Goal: Information Seeking & Learning: Learn about a topic

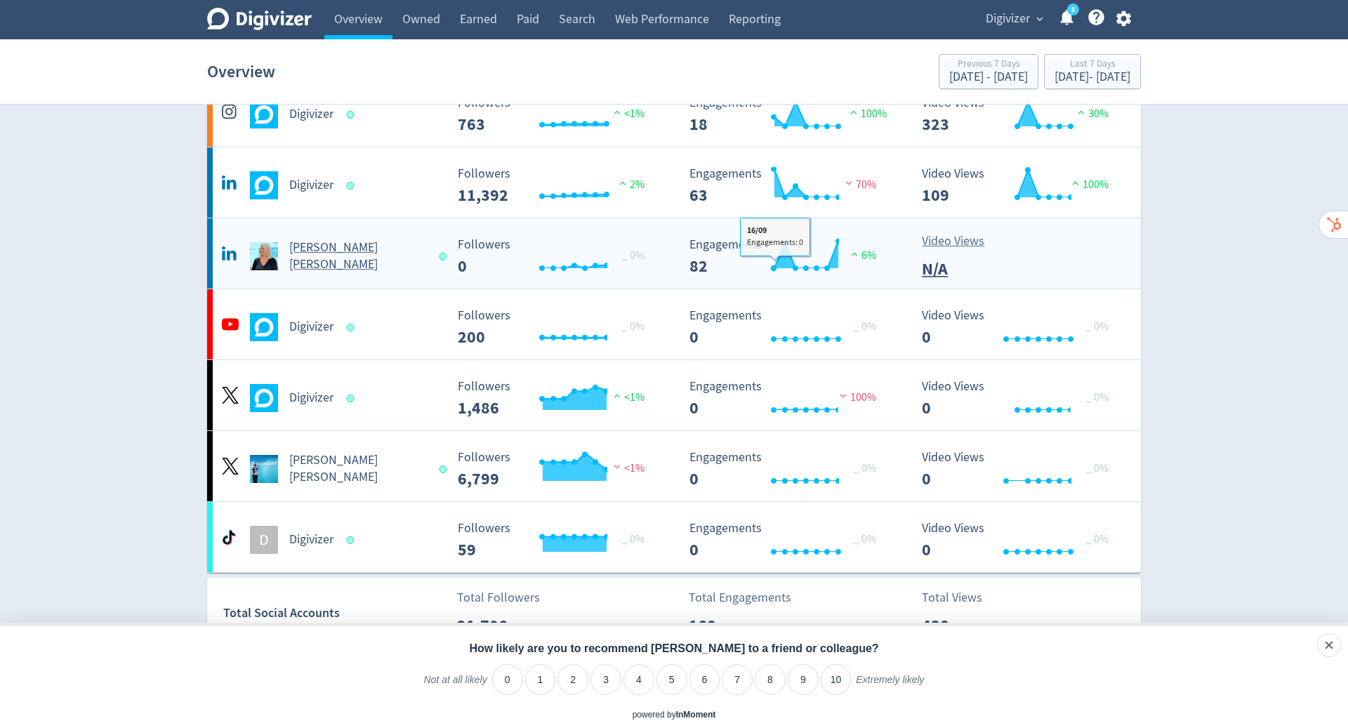
scroll to position [159, 0]
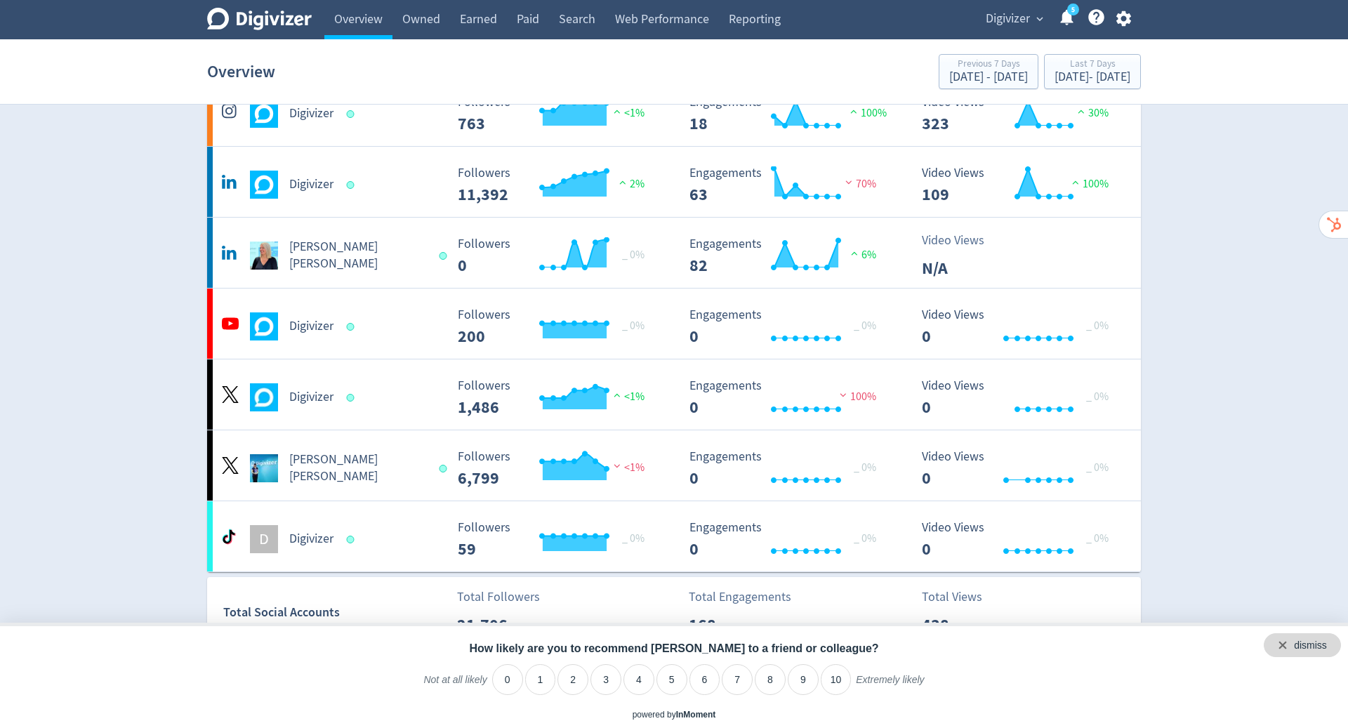
click at [1328, 650] on div "dismiss" at bounding box center [1302, 645] width 77 height 24
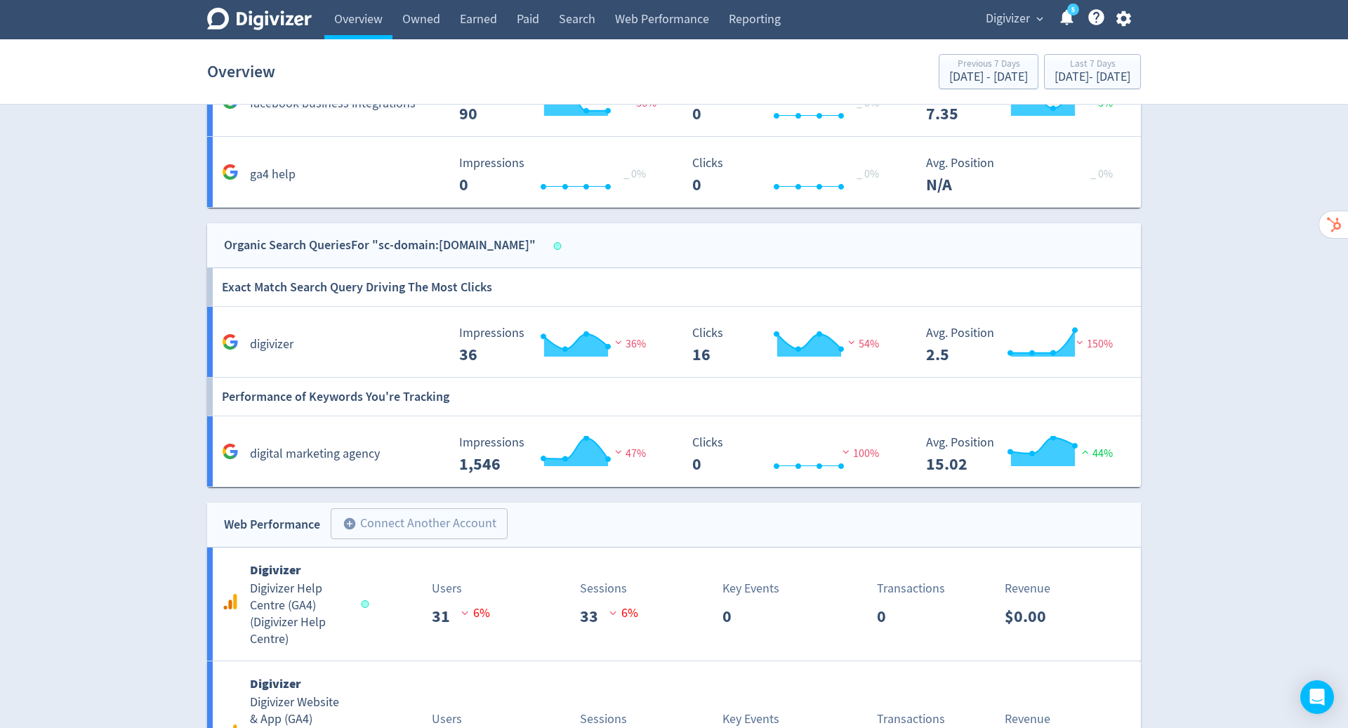
scroll to position [1616, 0]
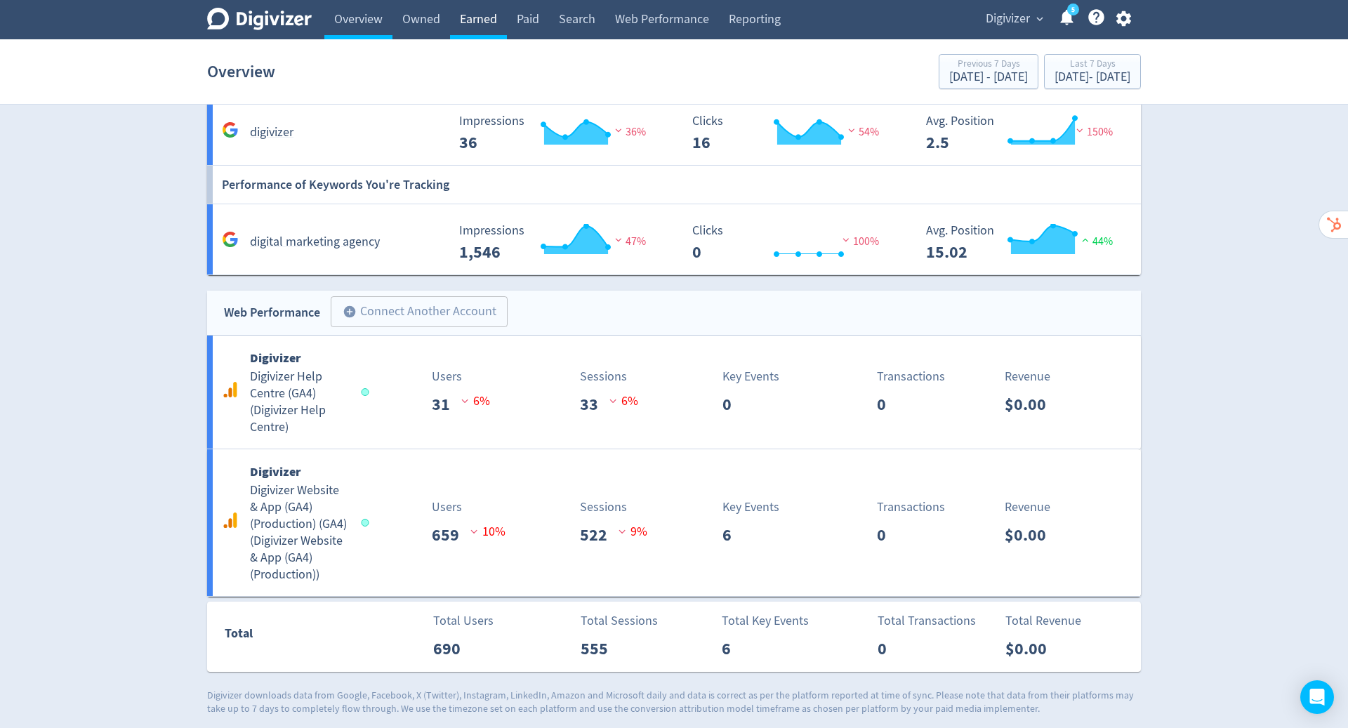
click at [473, 21] on link "Earned" at bounding box center [478, 19] width 57 height 39
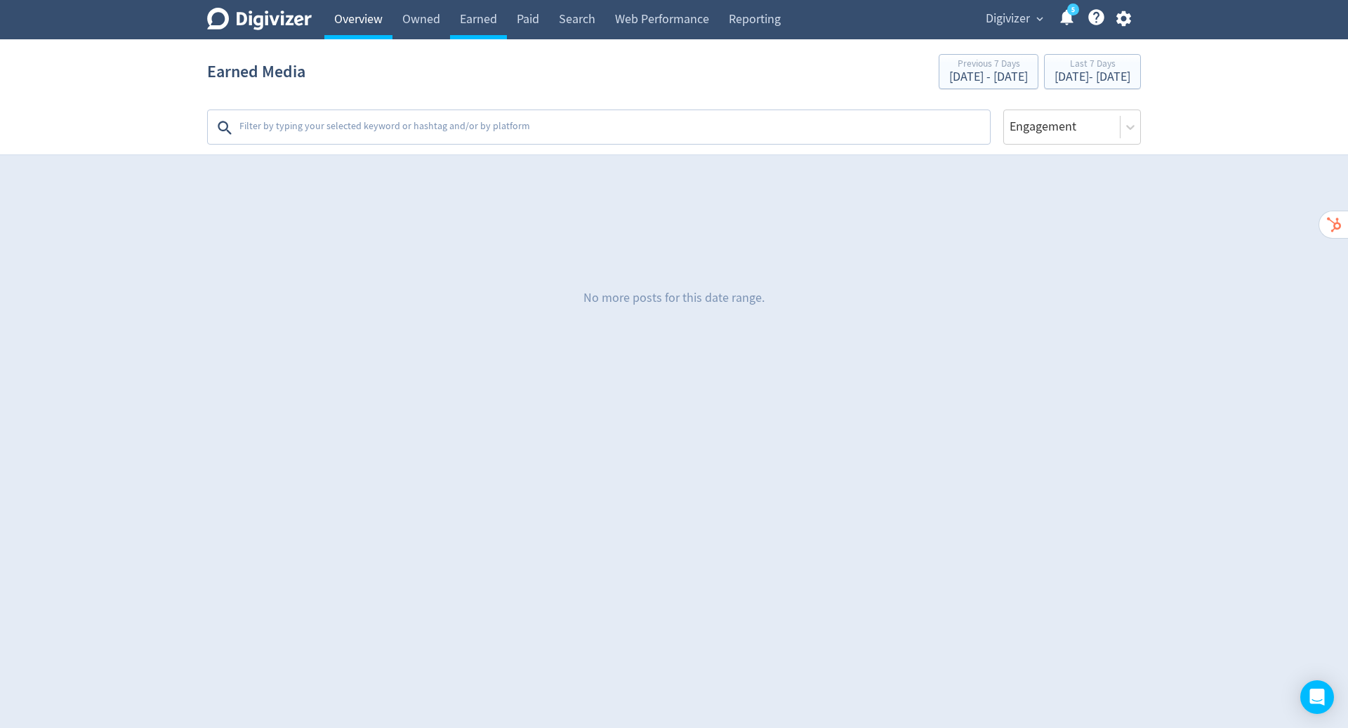
click at [353, 20] on link "Overview" at bounding box center [358, 19] width 68 height 39
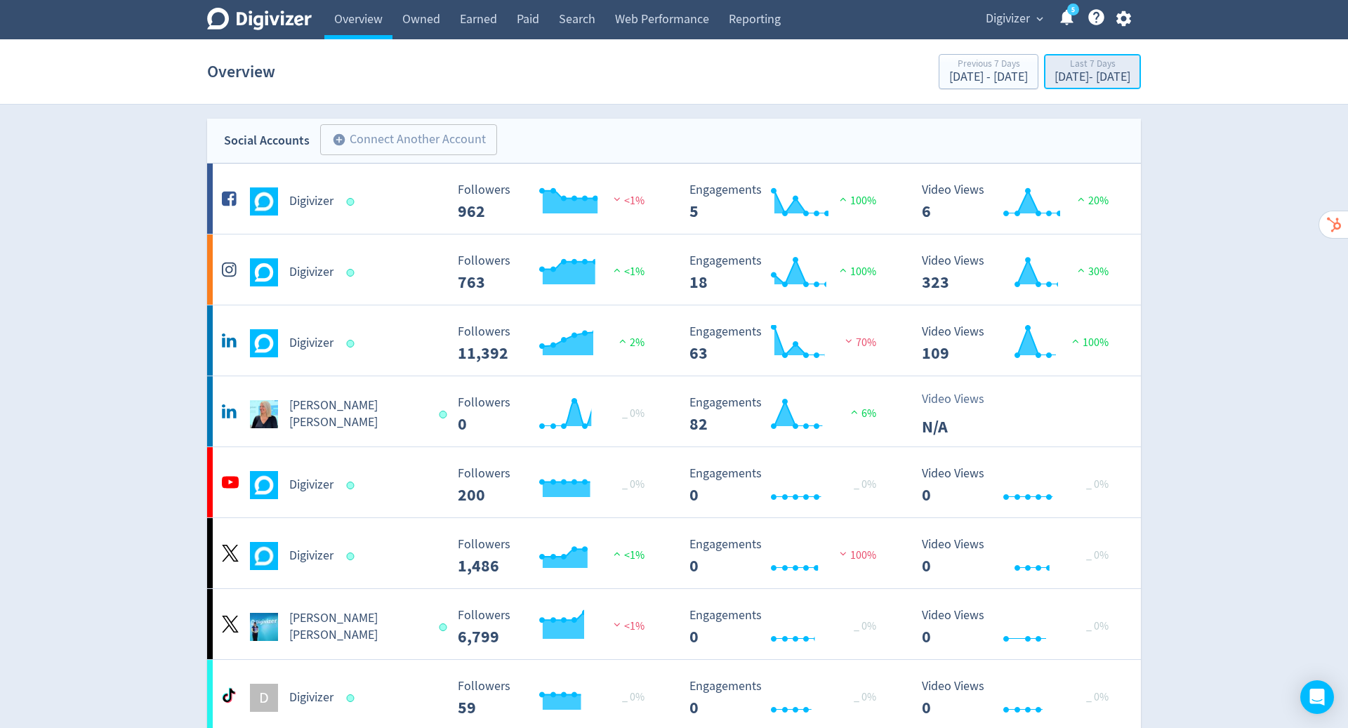
click at [1071, 72] on div "[DATE] - [DATE]" at bounding box center [1093, 77] width 76 height 13
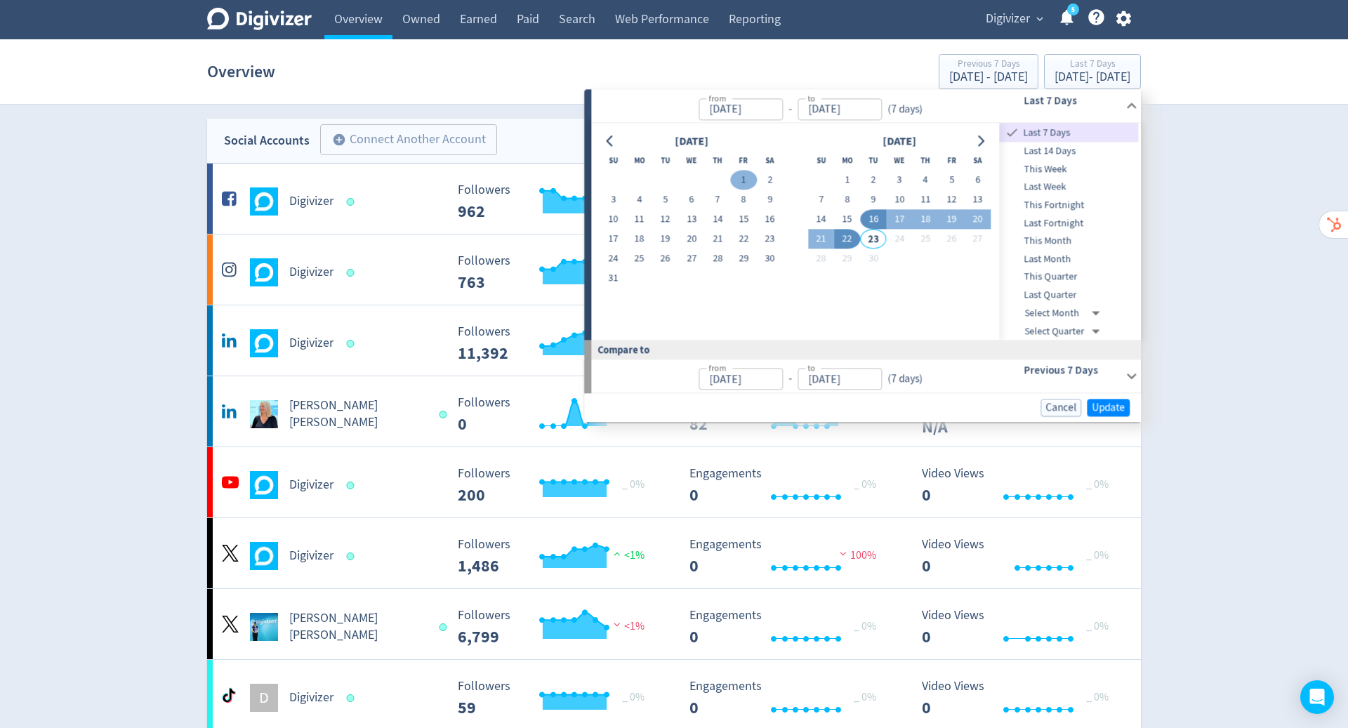
click at [742, 173] on button "1" at bounding box center [744, 181] width 26 height 20
type input "[DATE]"
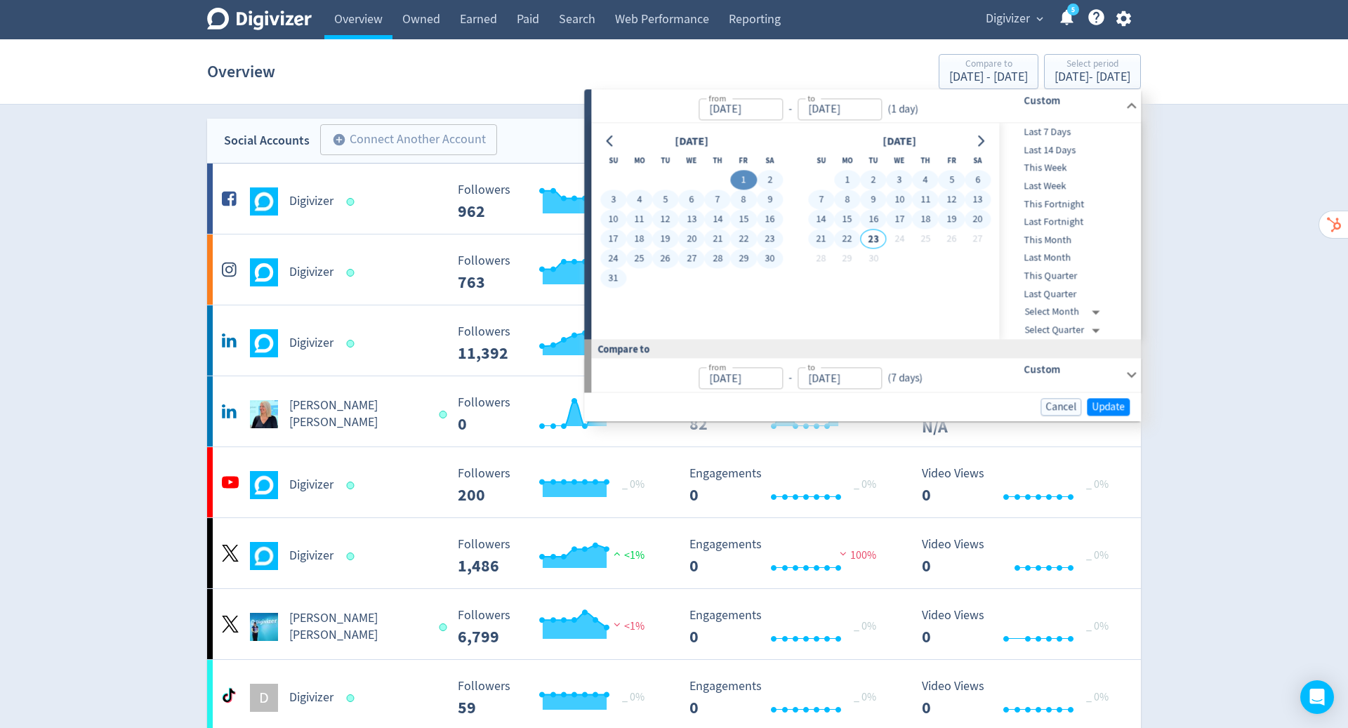
click at [852, 244] on button "22" at bounding box center [847, 240] width 26 height 20
type input "[DATE]"
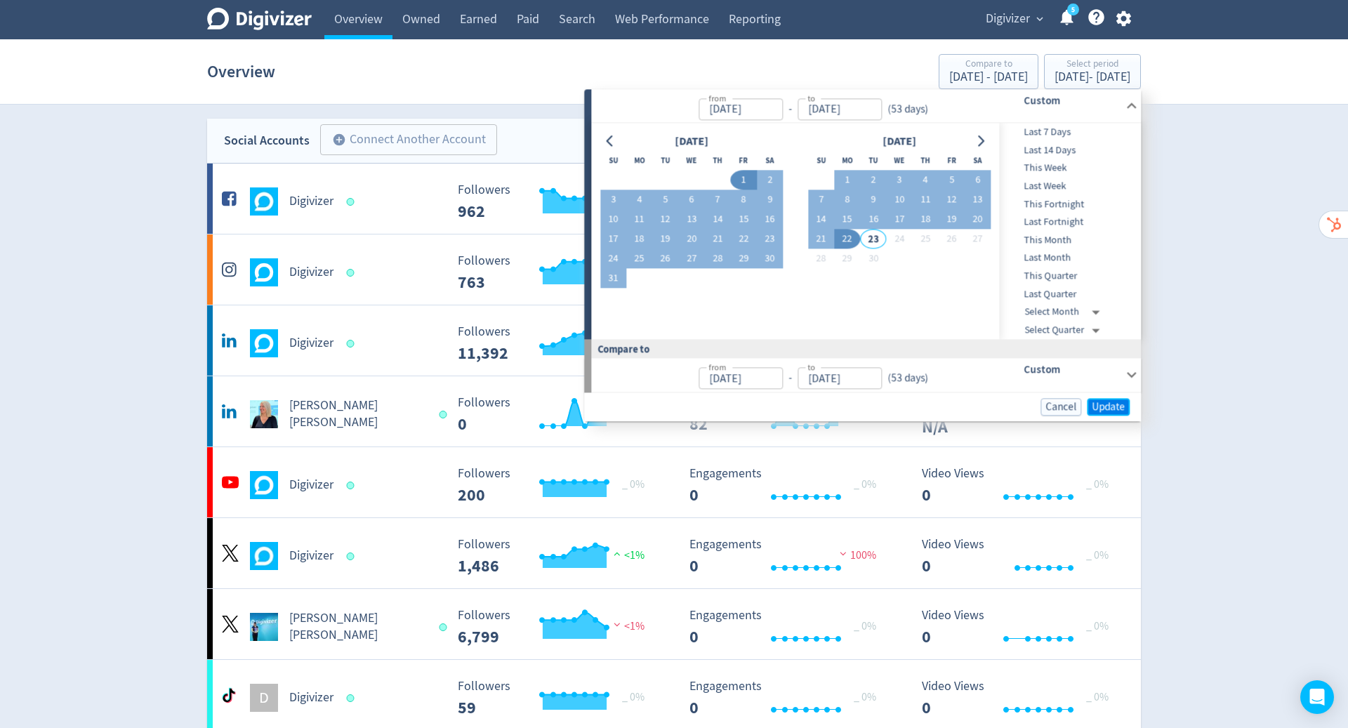
click at [1113, 409] on span "Update" at bounding box center [1108, 407] width 33 height 11
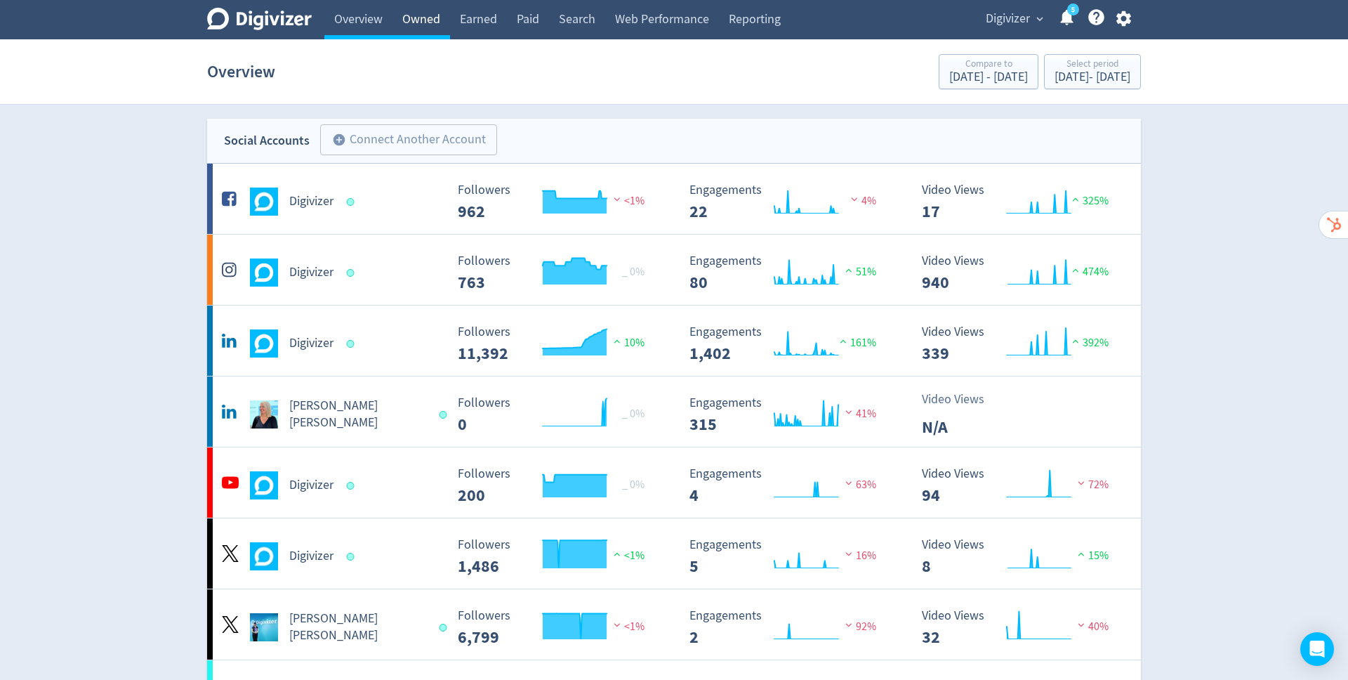
click at [421, 25] on link "Owned" at bounding box center [422, 19] width 58 height 39
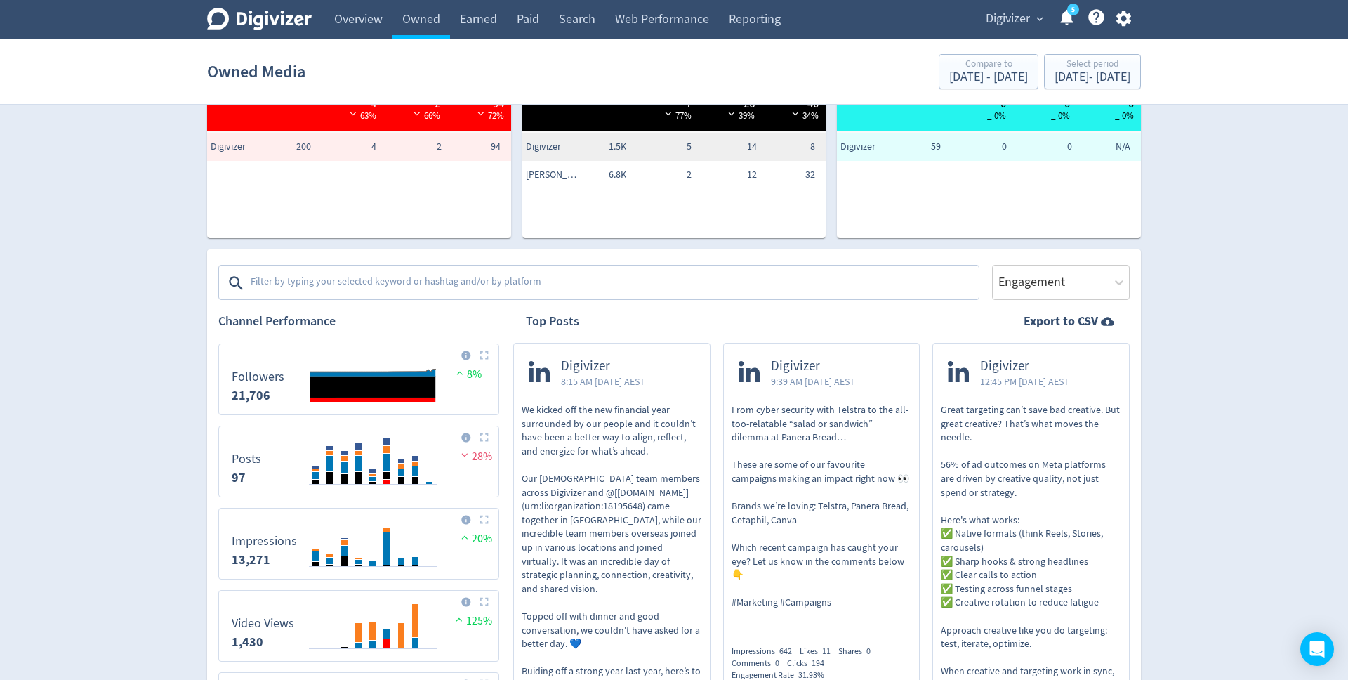
scroll to position [296, 0]
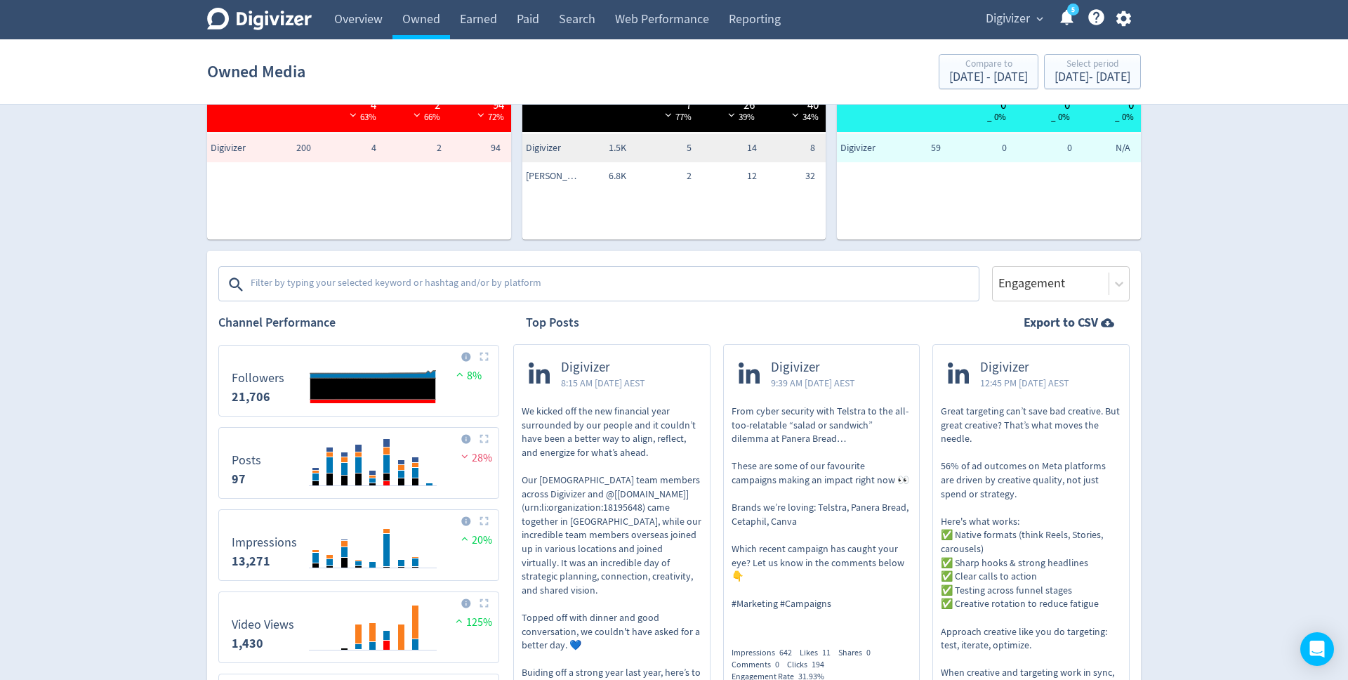
click at [869, 277] on textarea at bounding box center [613, 284] width 728 height 28
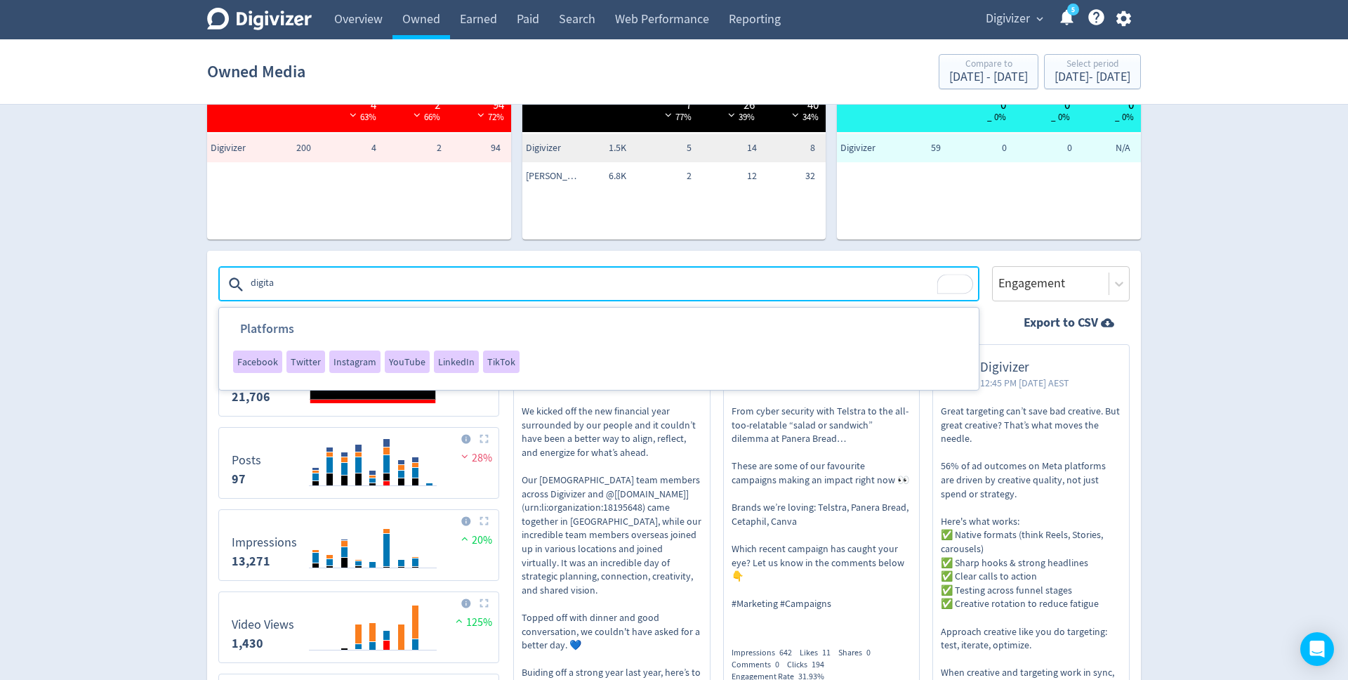
type textarea "digital"
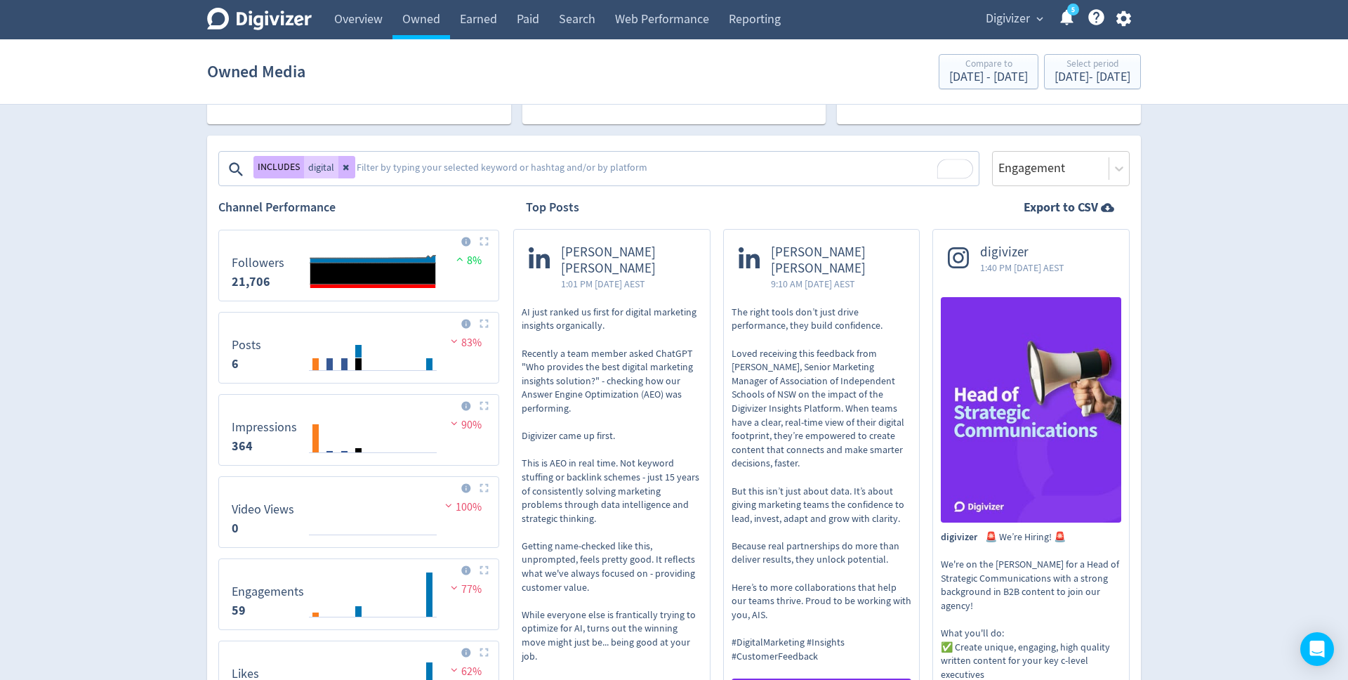
scroll to position [410, 0]
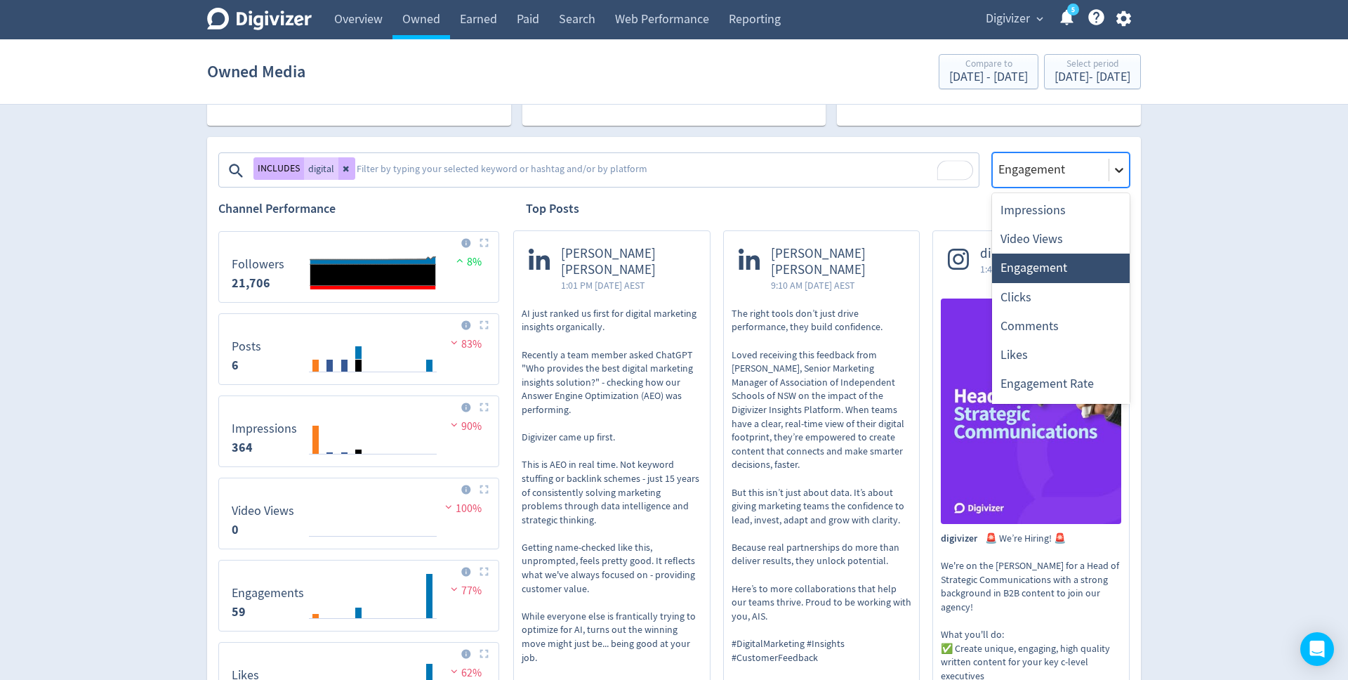
click at [1121, 172] on icon at bounding box center [1119, 170] width 14 height 14
click at [1041, 348] on div "Likes" at bounding box center [1061, 355] width 138 height 29
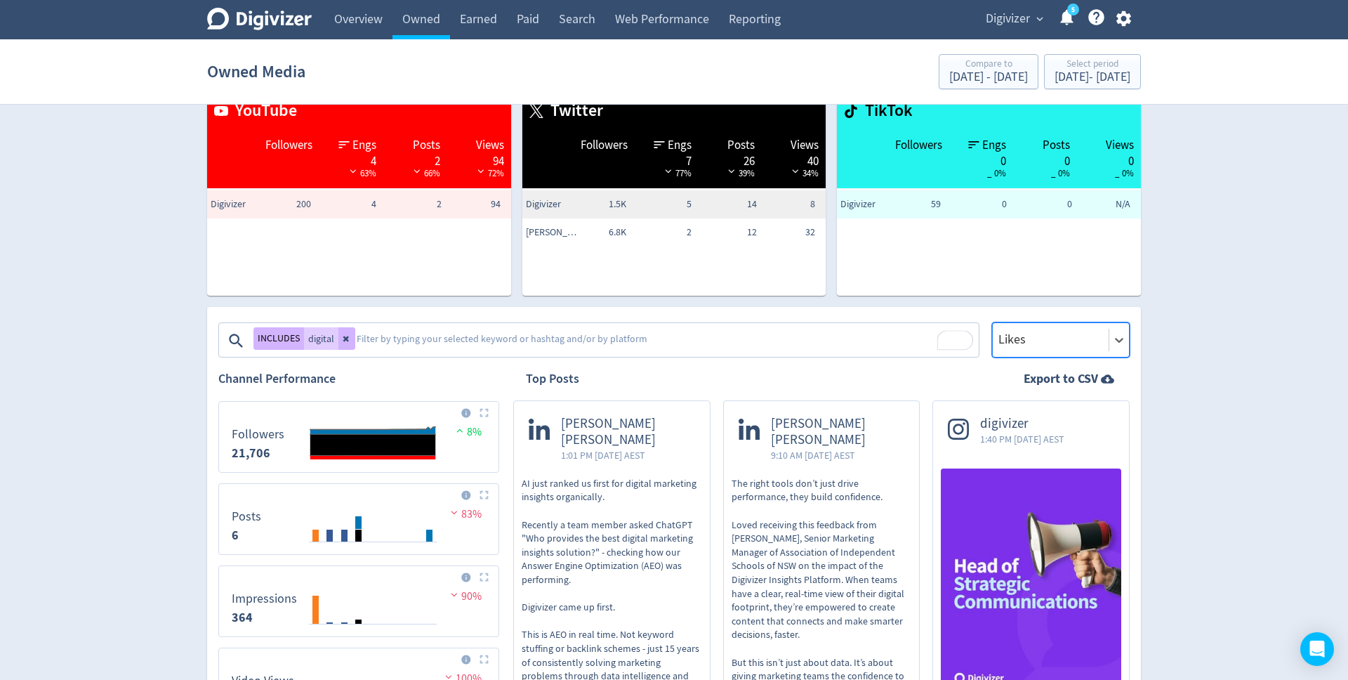
scroll to position [243, 0]
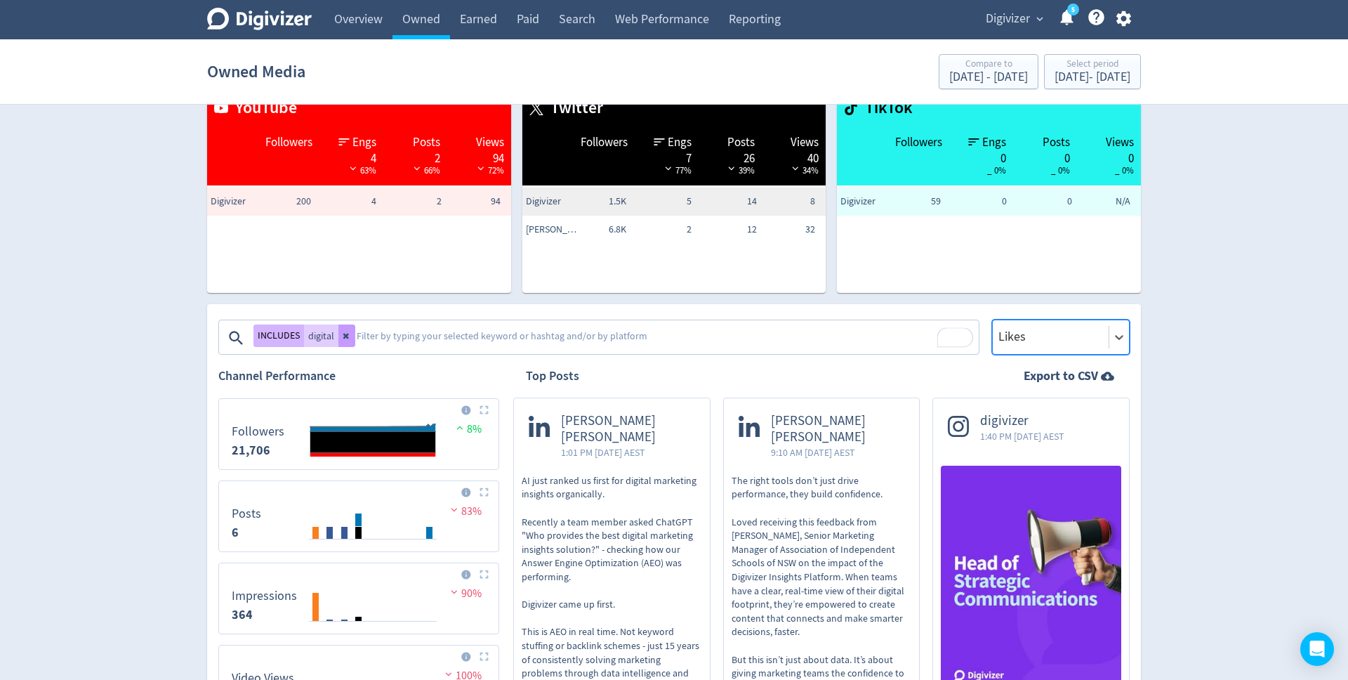
click at [346, 338] on icon at bounding box center [346, 337] width 6 height 6
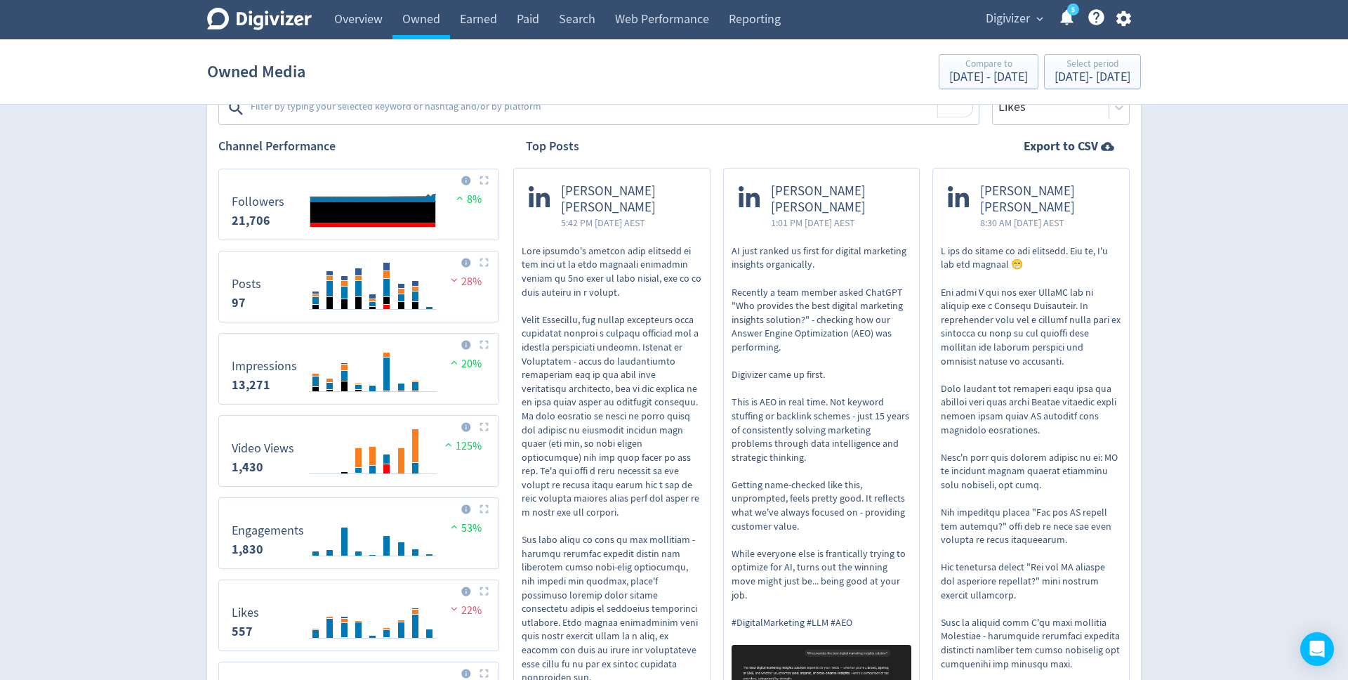
scroll to position [465, 0]
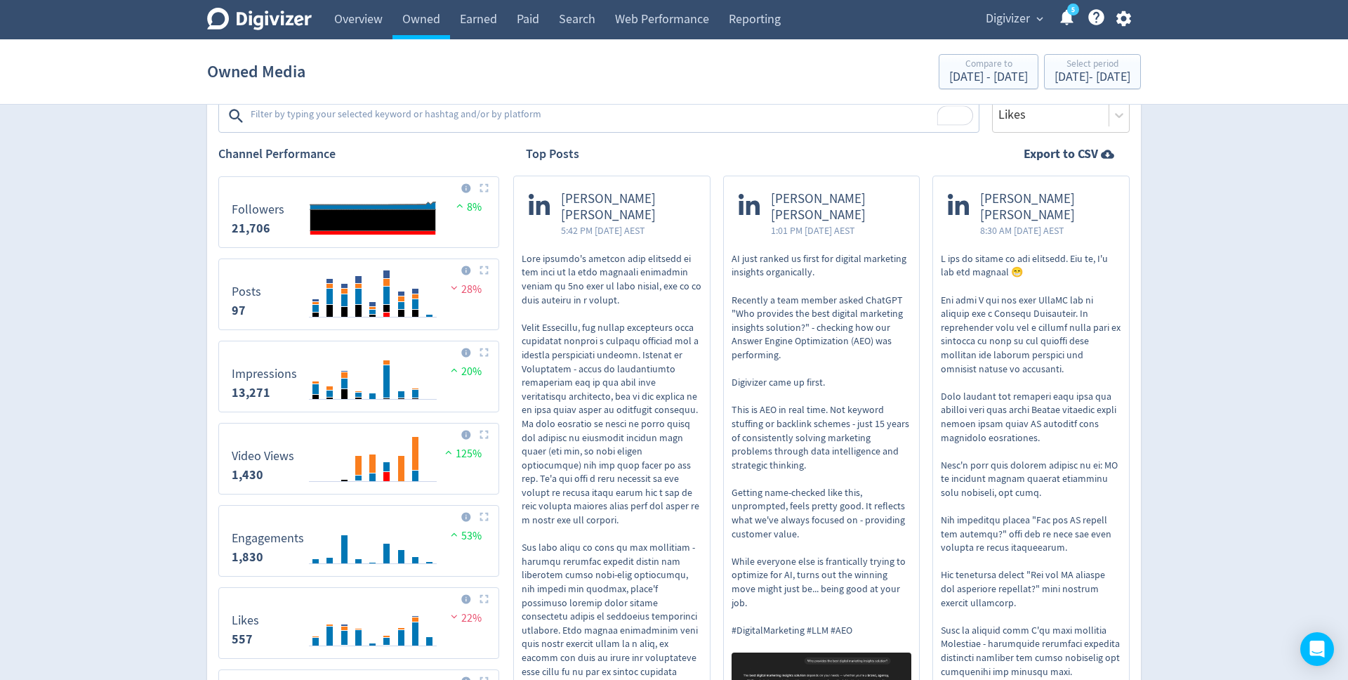
click at [820, 200] on span "[PERSON_NAME] [PERSON_NAME]" at bounding box center [838, 207] width 134 height 32
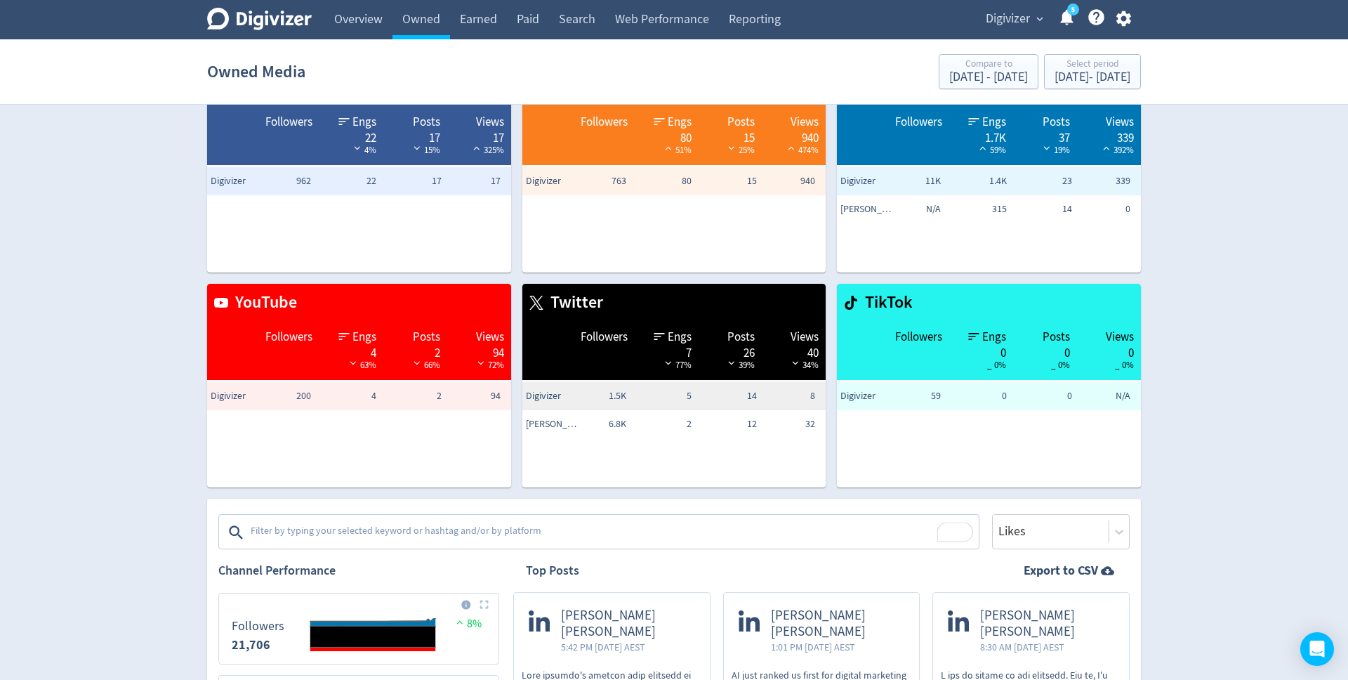
scroll to position [0, 0]
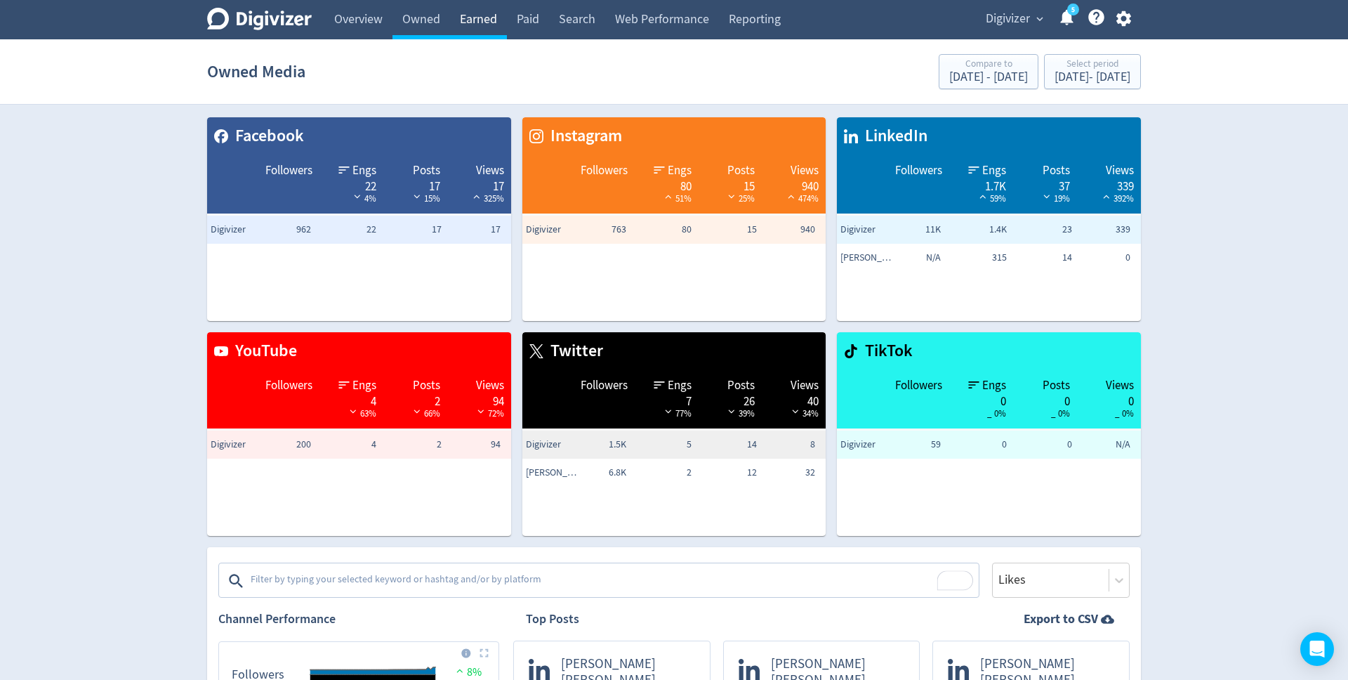
click at [480, 27] on link "Earned" at bounding box center [478, 19] width 57 height 39
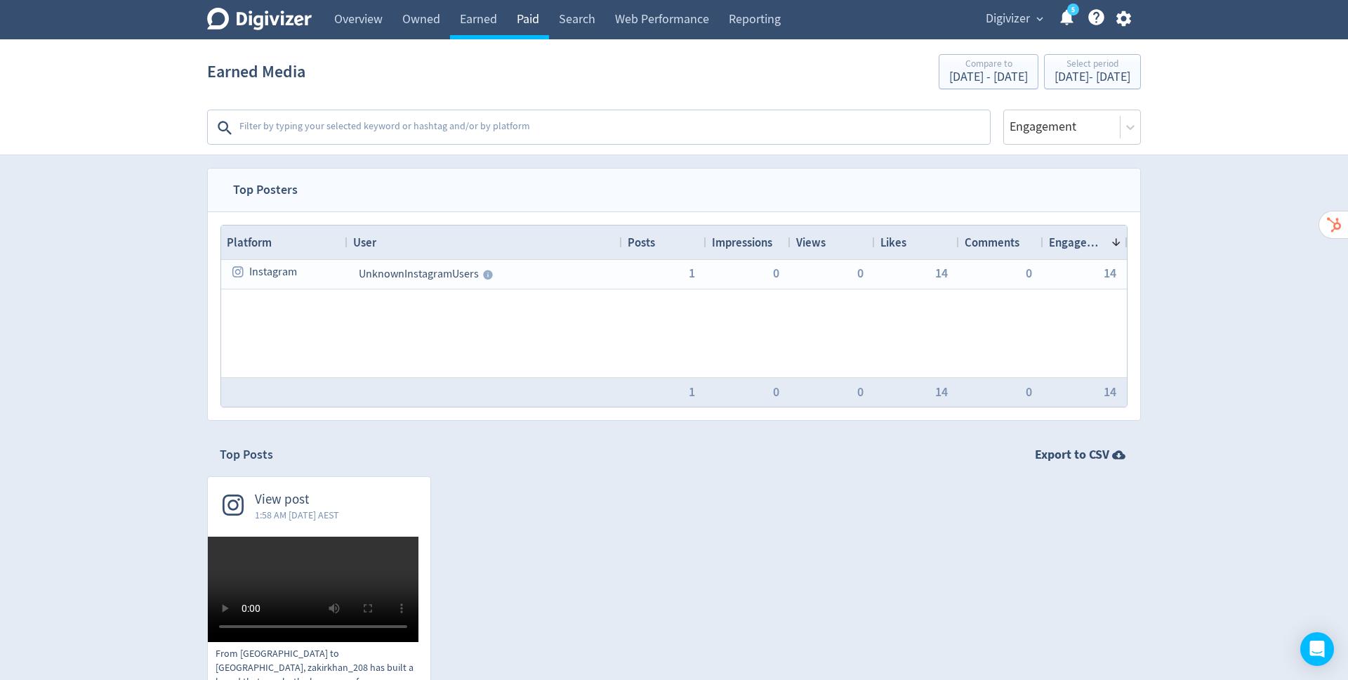
click at [533, 15] on link "Paid" at bounding box center [528, 19] width 42 height 39
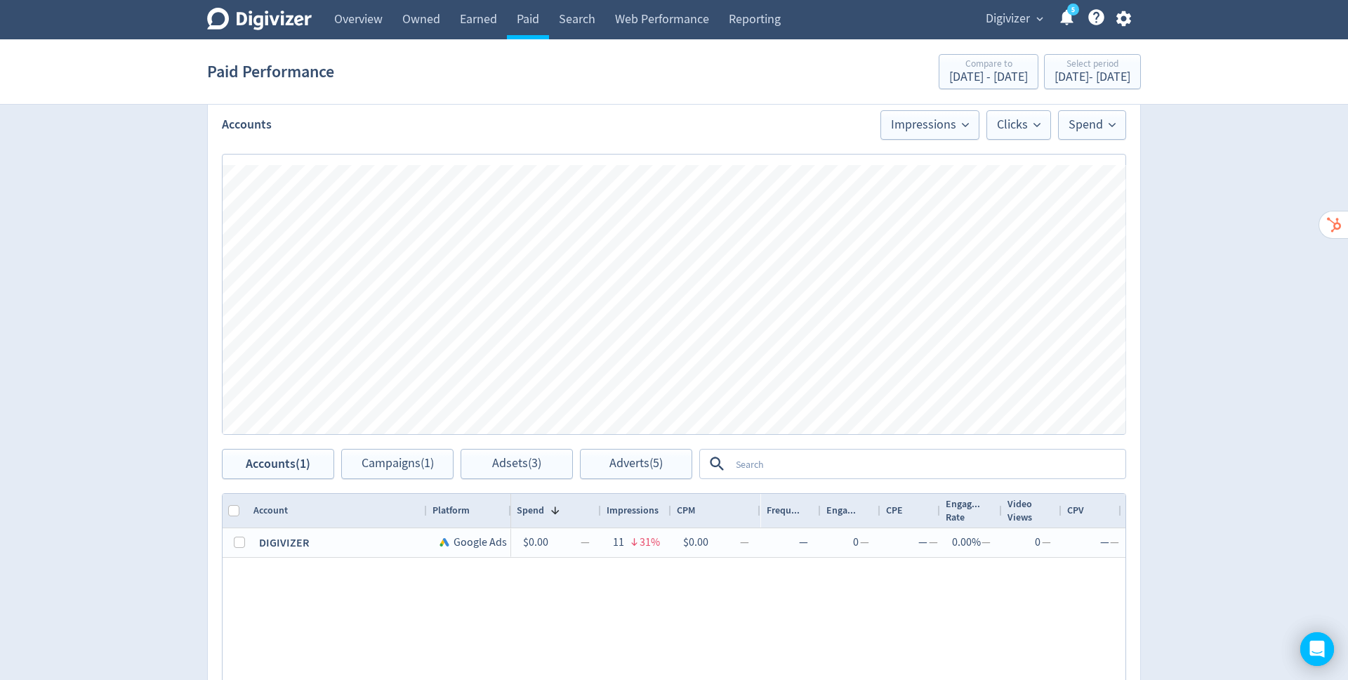
scroll to position [385, 0]
click at [616, 459] on span "Adverts (5)" at bounding box center [635, 464] width 53 height 13
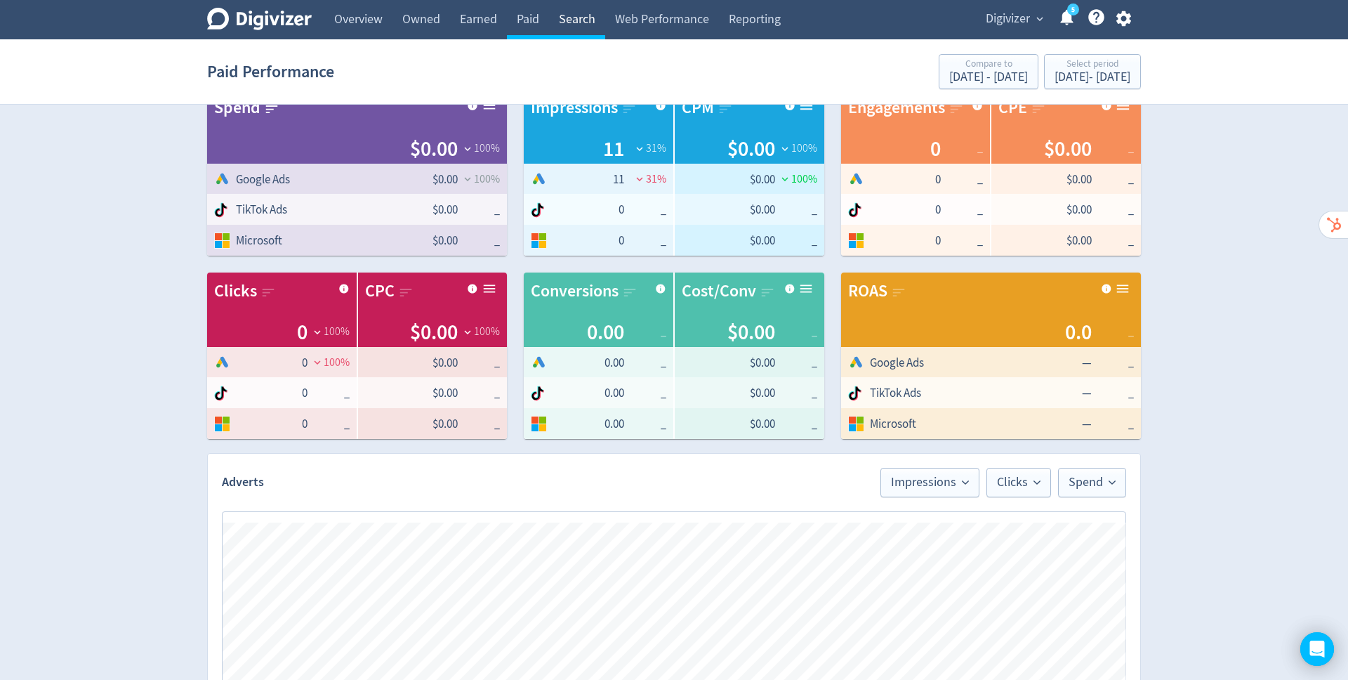
click at [584, 27] on link "Search" at bounding box center [577, 19] width 56 height 39
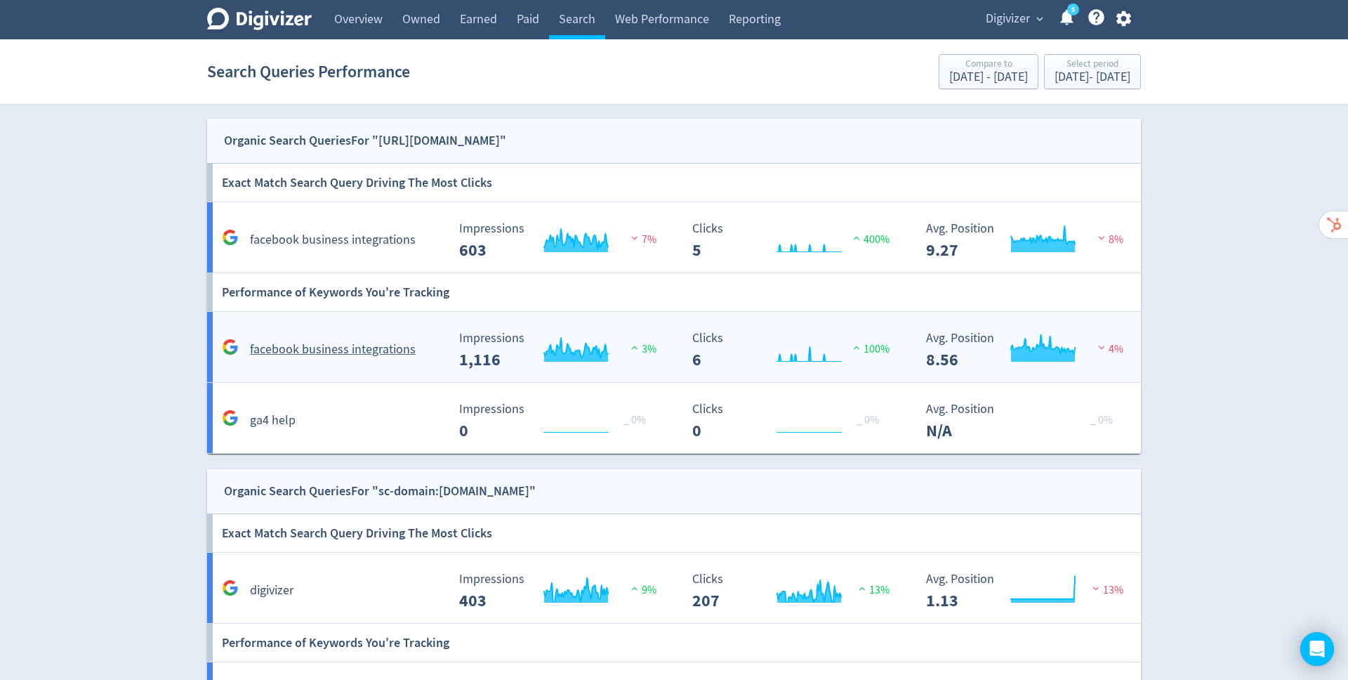
click at [349, 348] on h5 "facebook business integrations" at bounding box center [333, 349] width 166 height 17
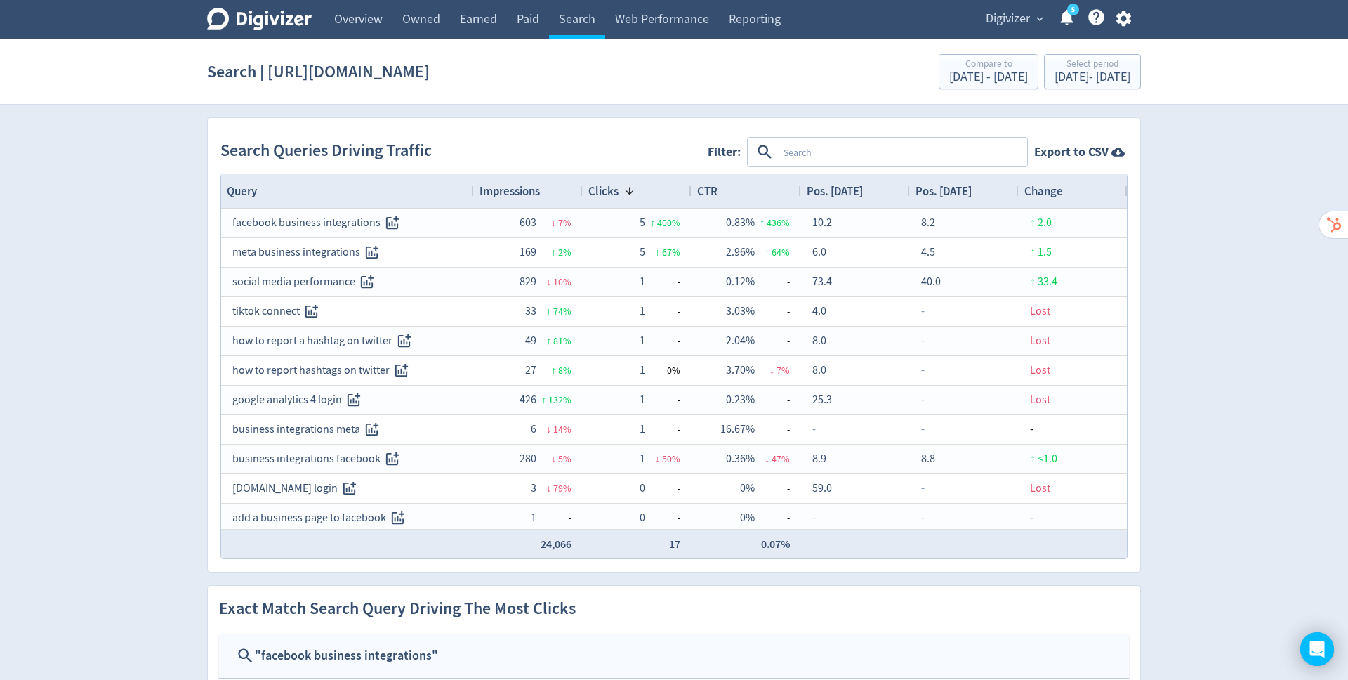
click at [555, 191] on div "Impressions" at bounding box center [529, 191] width 98 height 27
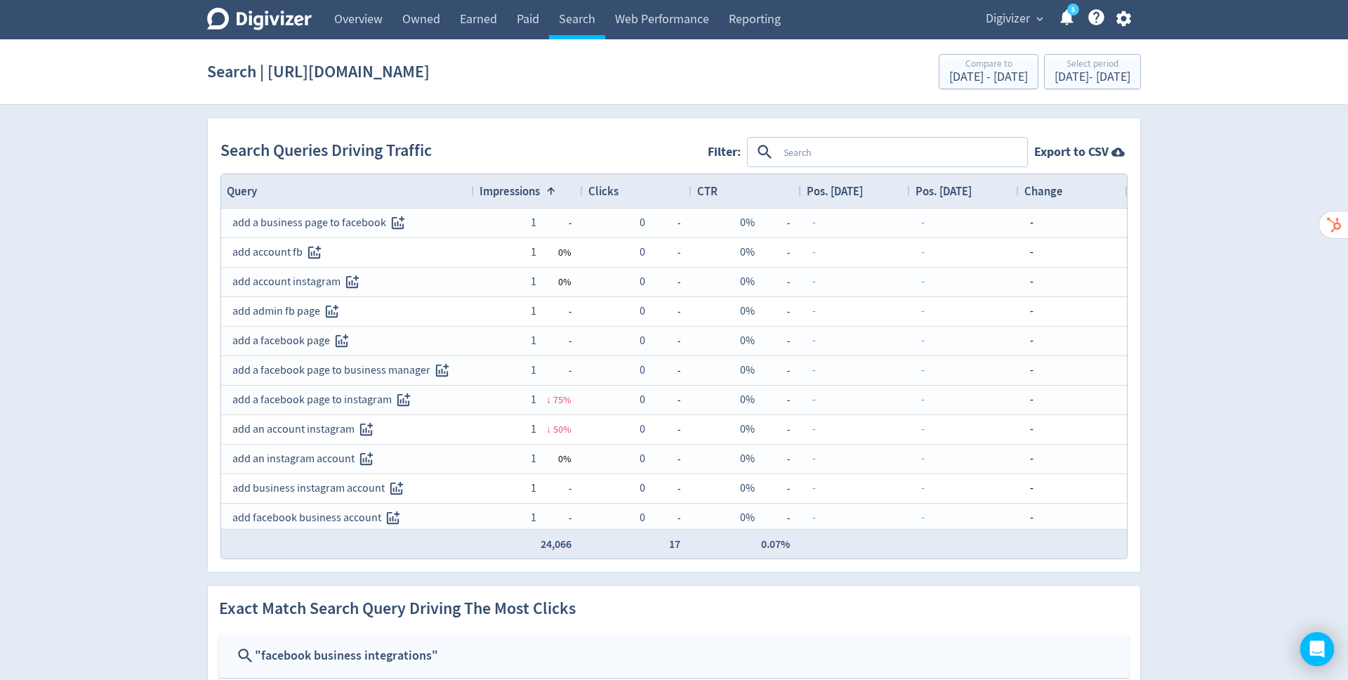
click at [555, 191] on span at bounding box center [551, 190] width 11 height 11
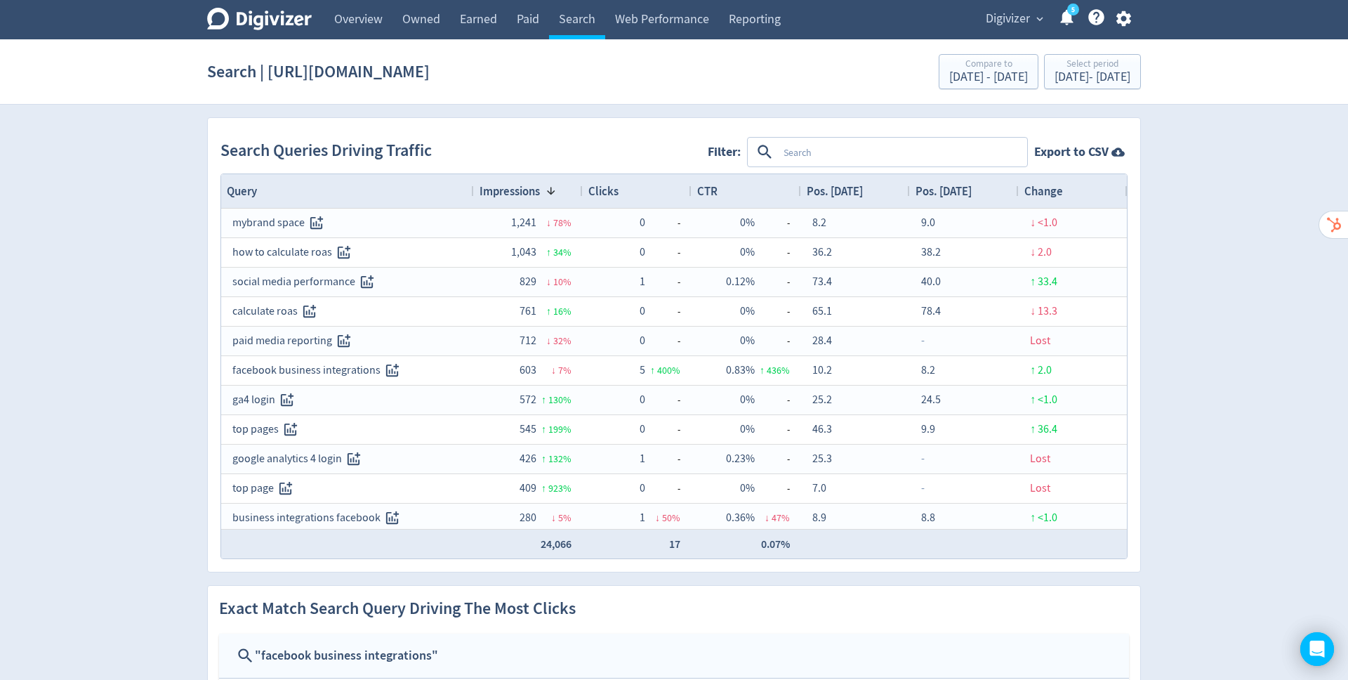
click at [630, 194] on div "Clicks" at bounding box center [637, 191] width 98 height 27
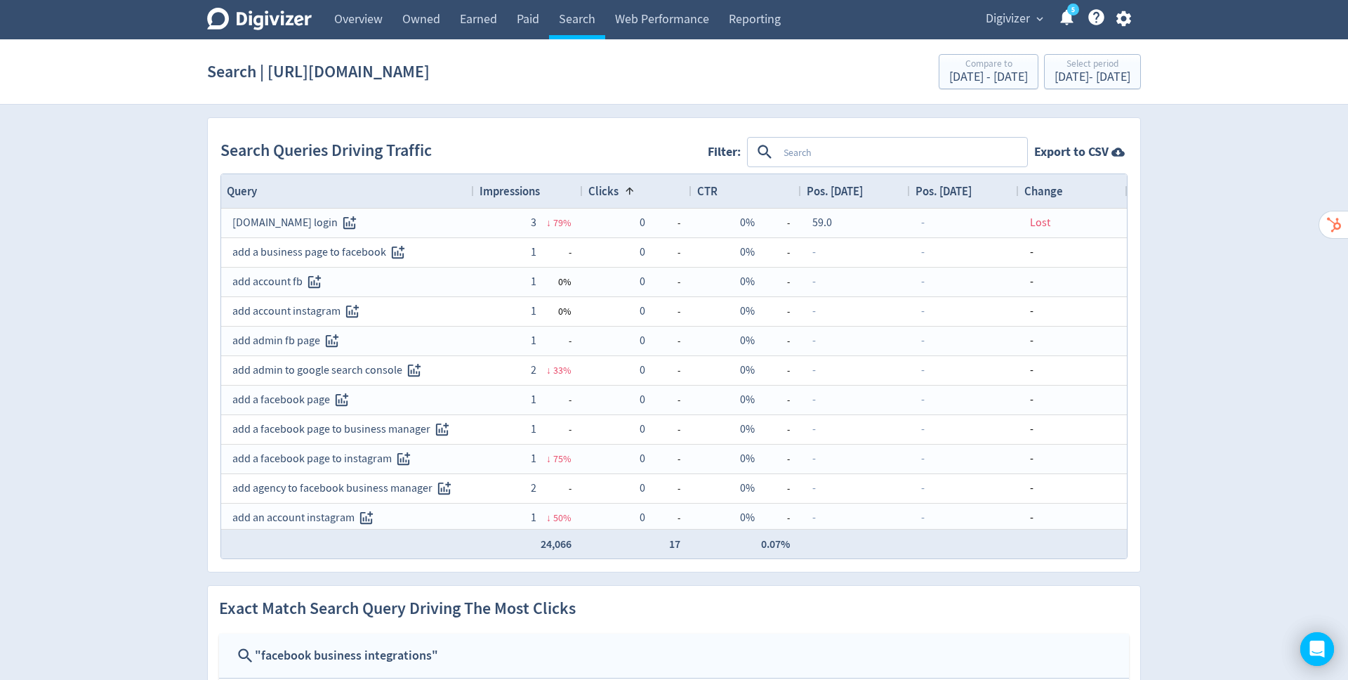
click at [630, 194] on span at bounding box center [629, 190] width 11 height 11
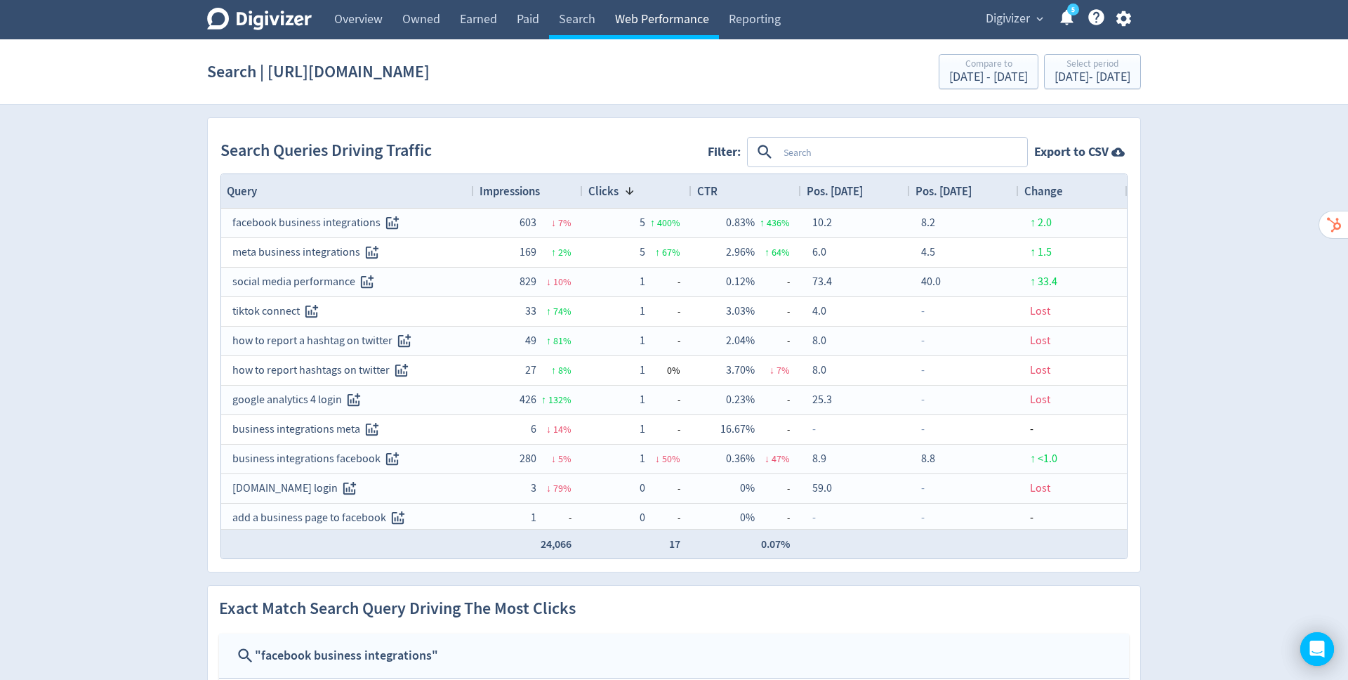
click at [655, 22] on link "Web Performance" at bounding box center [662, 19] width 114 height 39
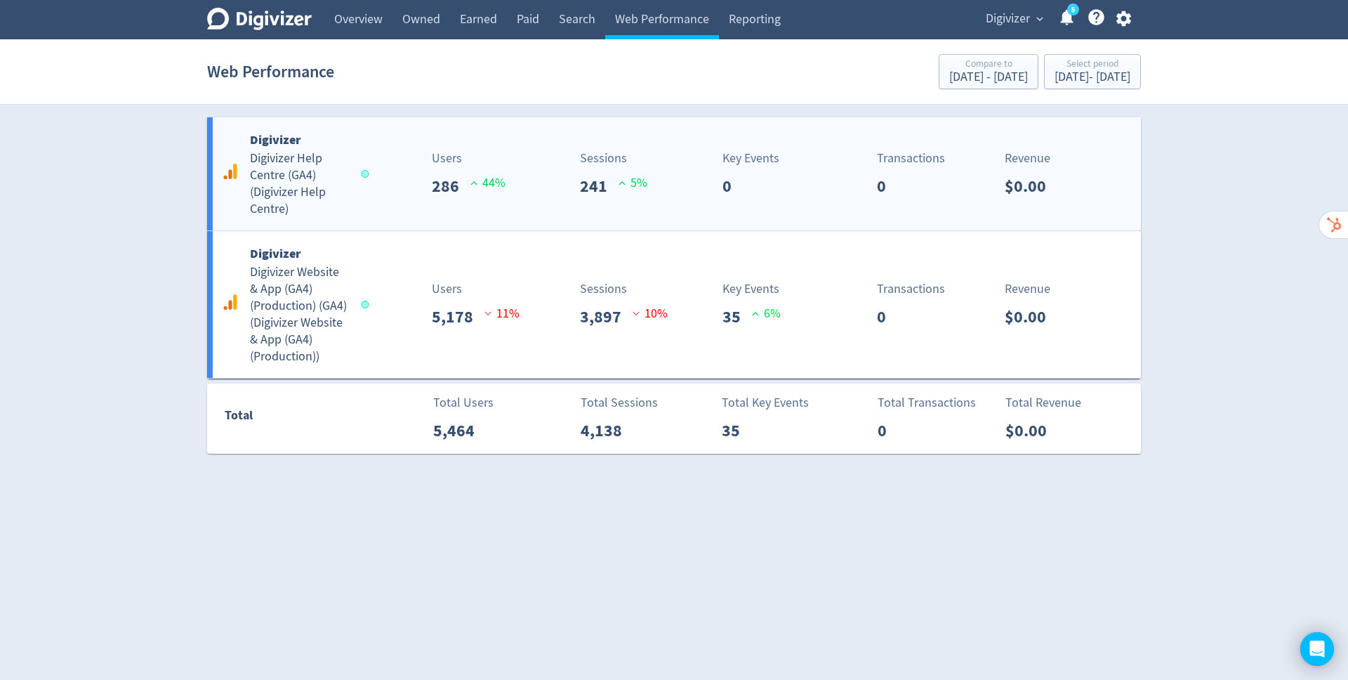
click at [329, 197] on h5 "Digivizer Help Centre (GA4) ( Digivizer Help Centre )" at bounding box center [299, 183] width 98 height 67
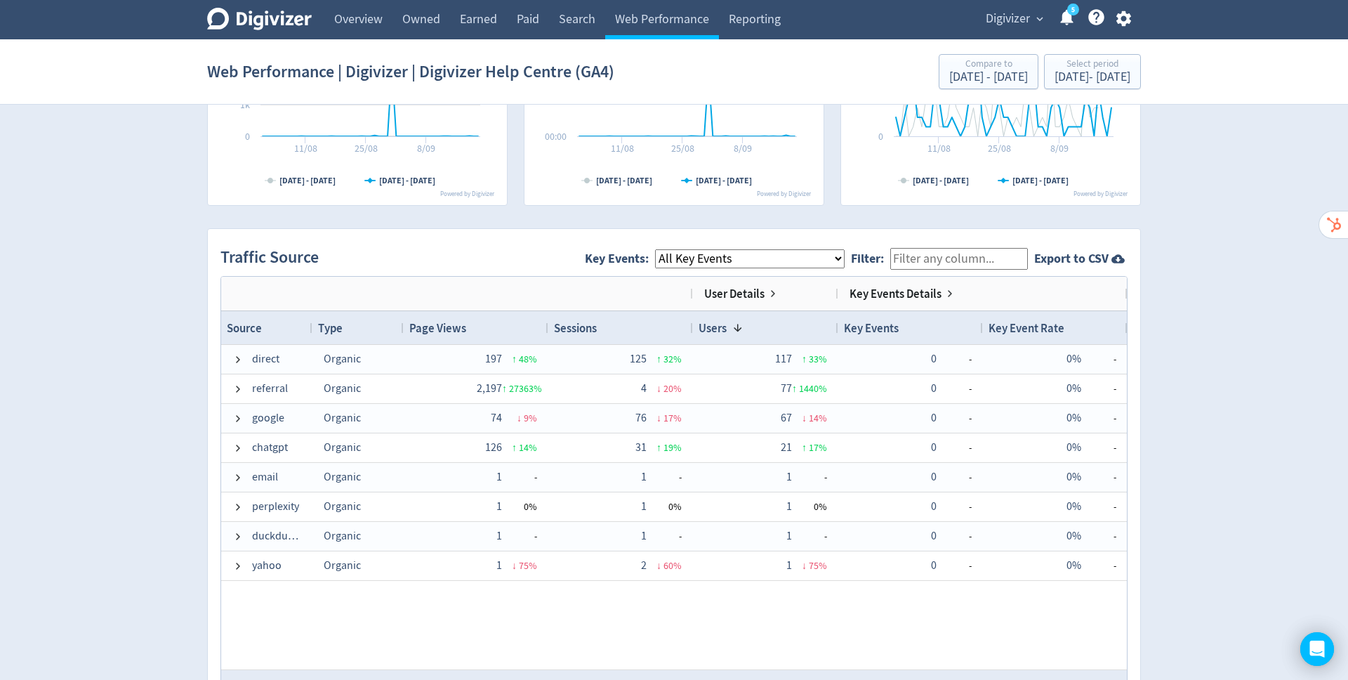
scroll to position [803, 0]
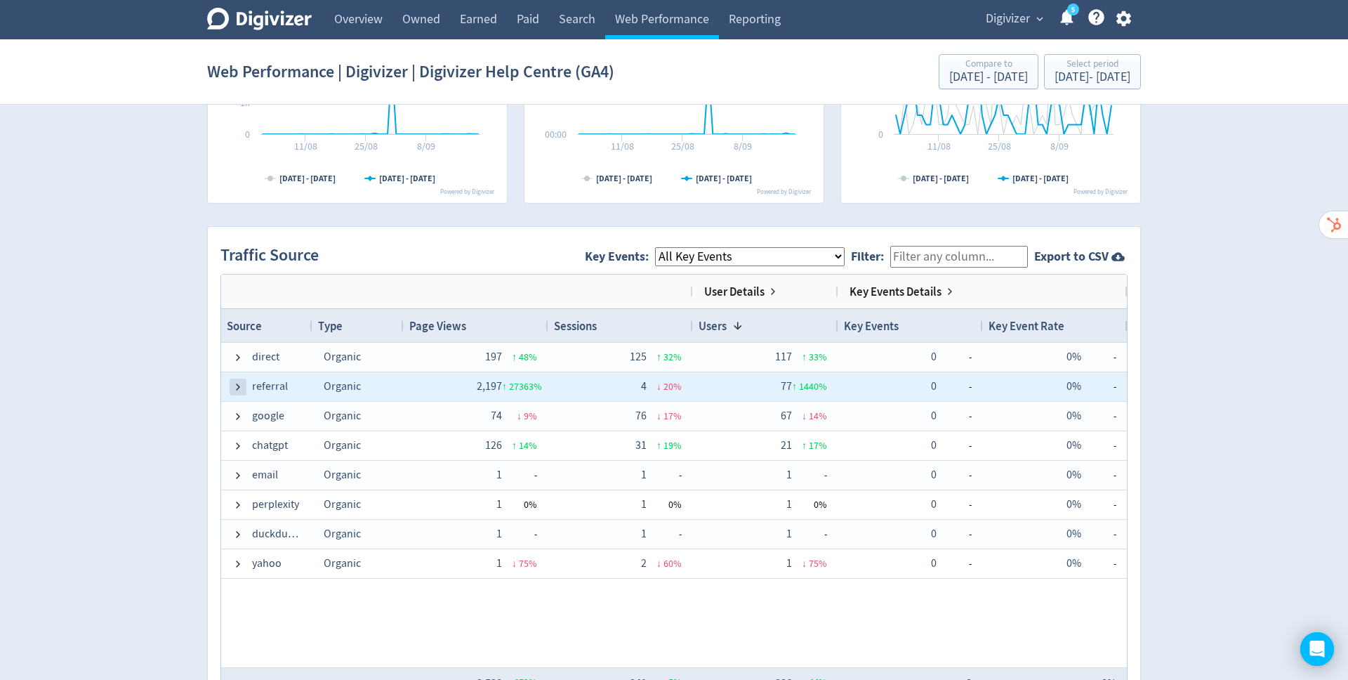
click at [232, 384] on span at bounding box center [237, 386] width 11 height 11
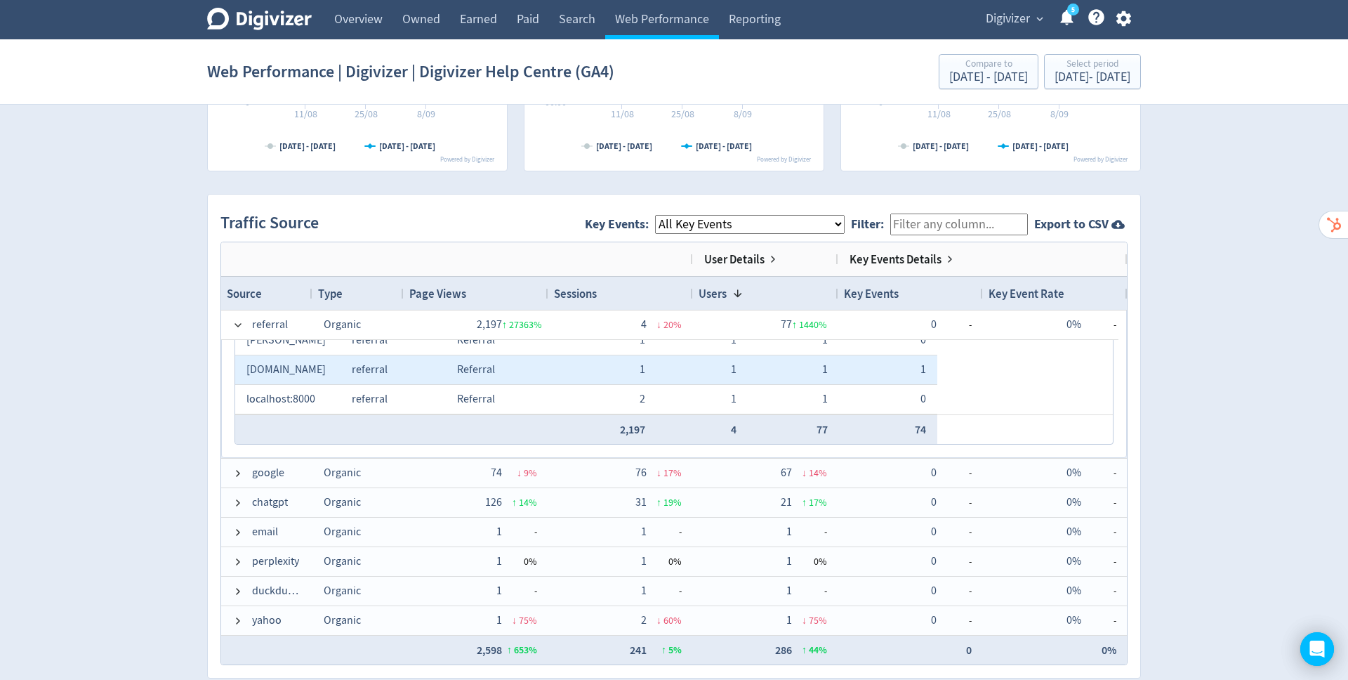
scroll to position [819, 0]
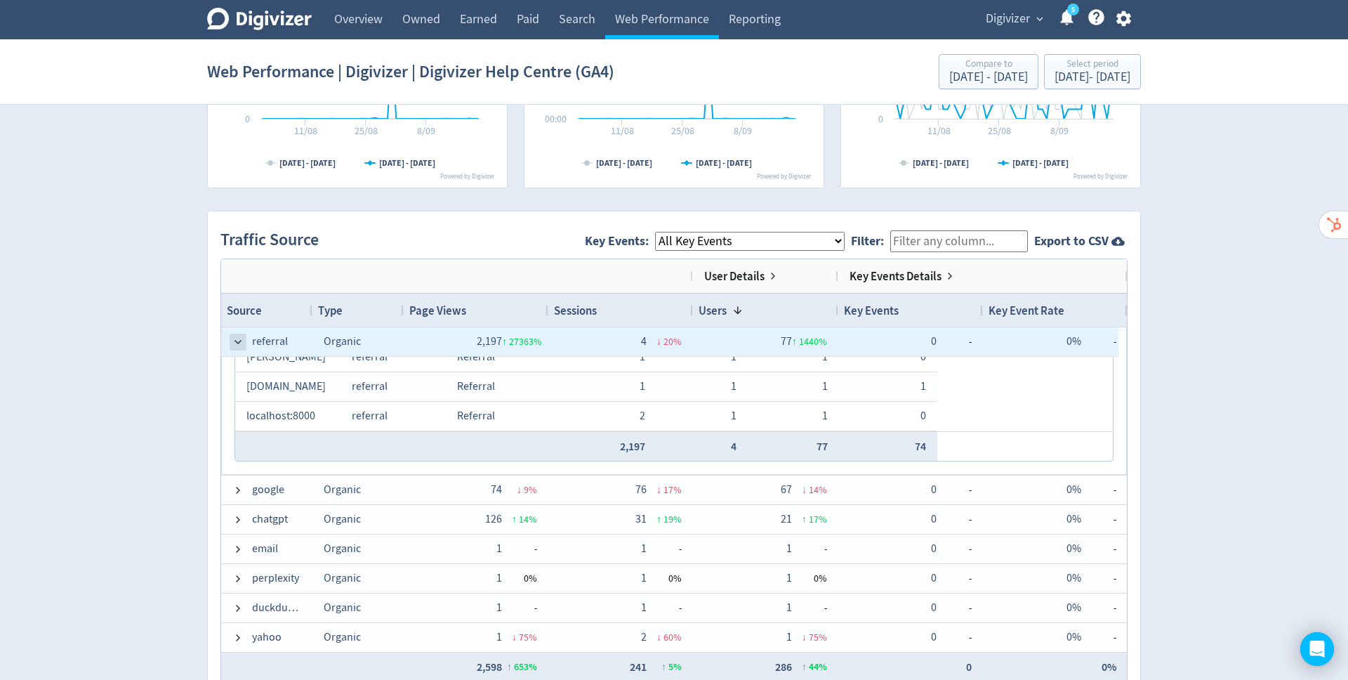
click at [232, 343] on span at bounding box center [237, 341] width 11 height 11
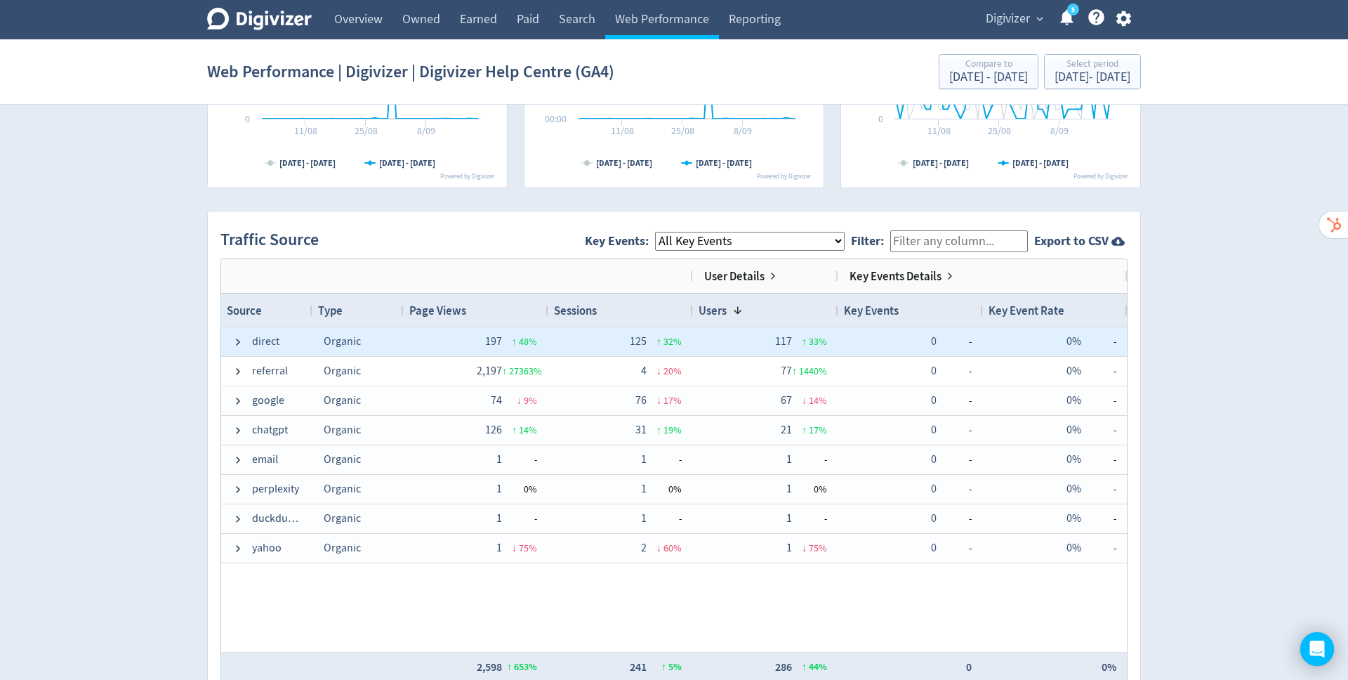
scroll to position [0, 0]
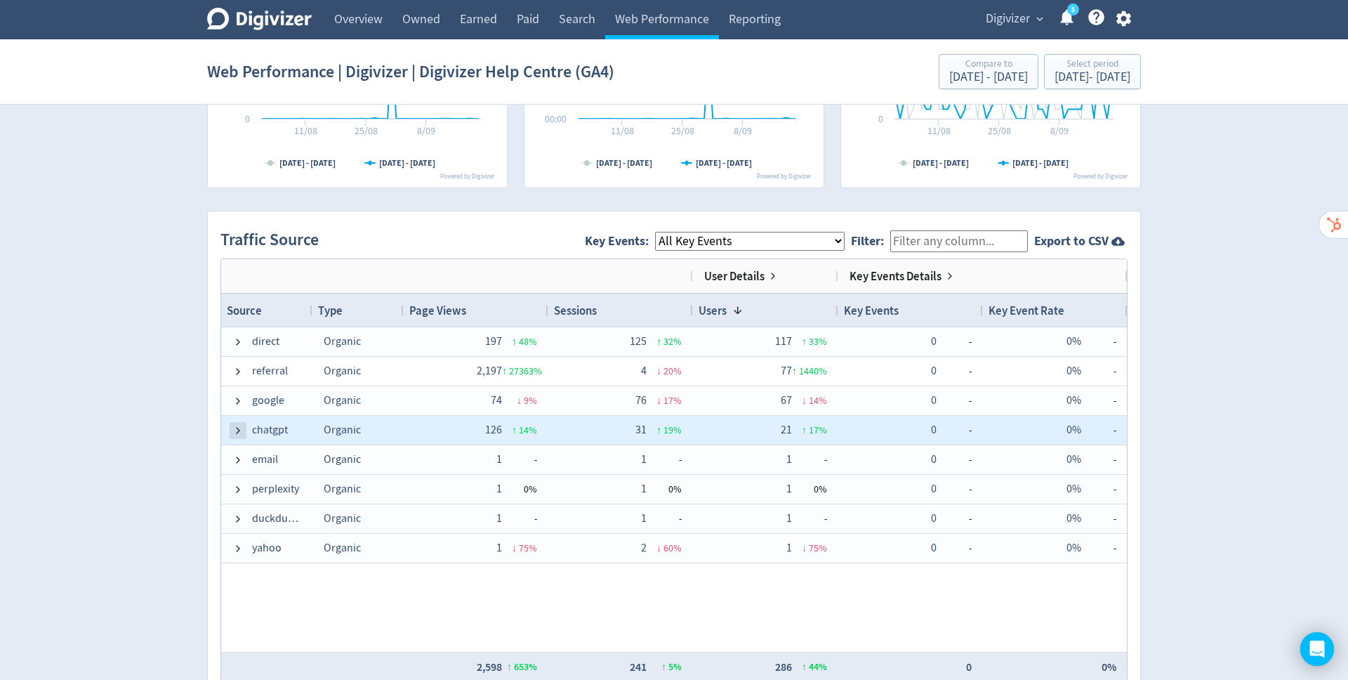
click at [235, 428] on span at bounding box center [237, 430] width 11 height 11
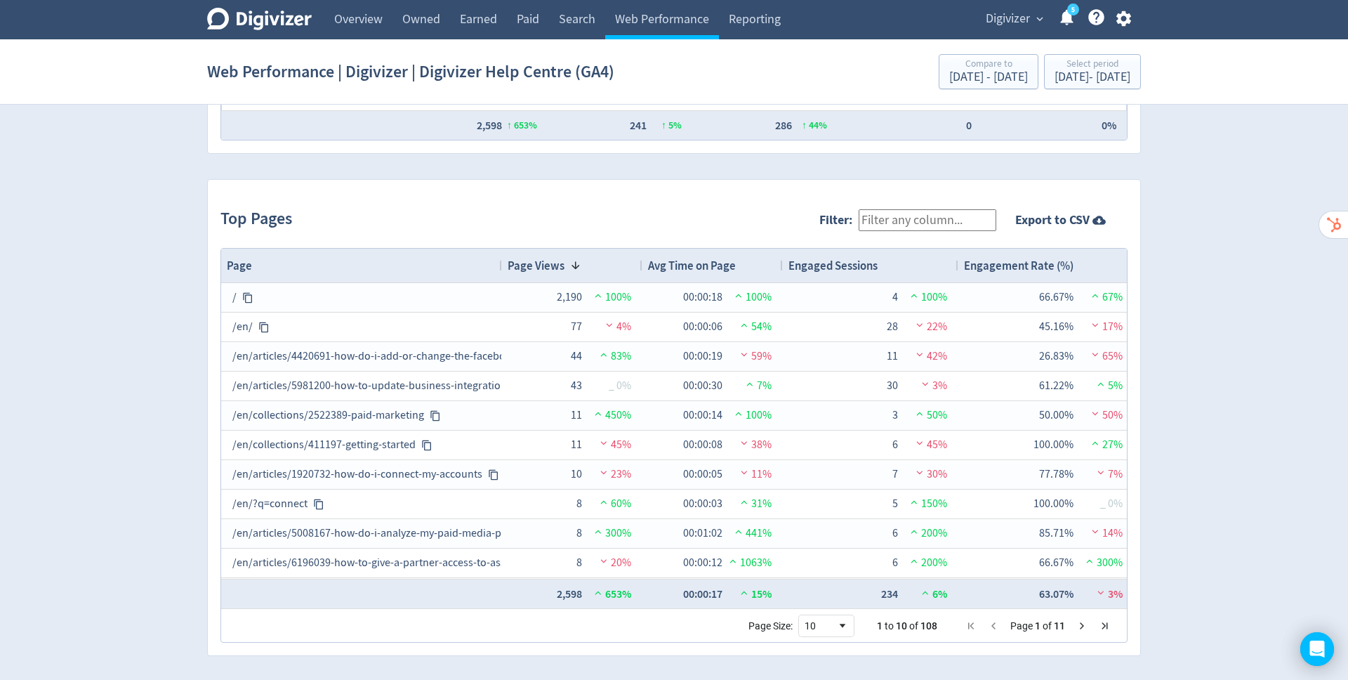
scroll to position [1364, 0]
